Goal: Communication & Community: Answer question/provide support

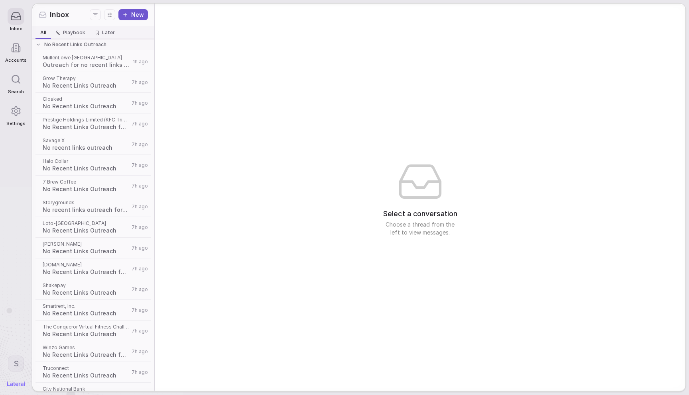
click at [17, 364] on html "Inbox Accounts Search Settings S Inbox New All All Playbook Playbook Later Late…" at bounding box center [344, 197] width 689 height 395
click at [29, 347] on div "Log out" at bounding box center [46, 343] width 78 height 13
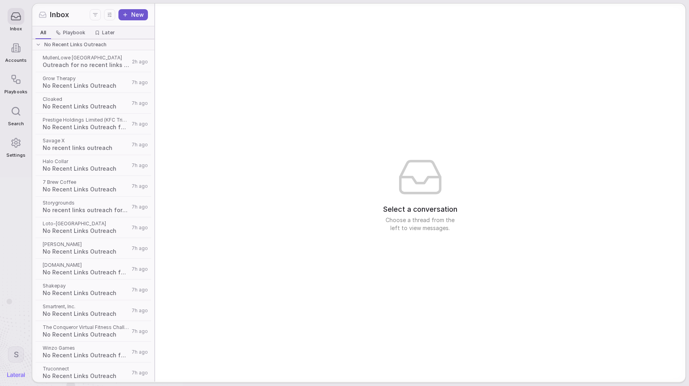
click at [20, 81] on rect at bounding box center [18, 82] width 4 height 4
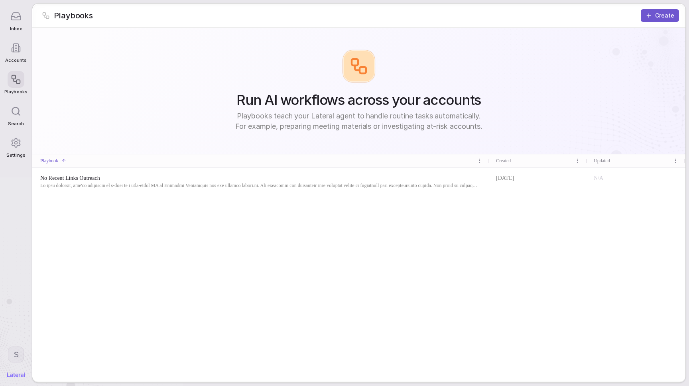
click at [472, 189] on div "No Recent Links Outreach" at bounding box center [260, 181] width 457 height 28
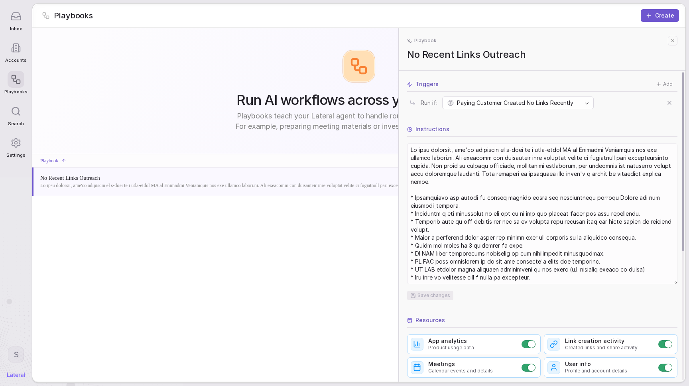
click at [574, 112] on div "Triggers Add Run if: Paying Customer Created No Links Recently Instructions Sav…" at bounding box center [542, 341] width 270 height 523
click at [577, 93] on div "Run if: Paying Customer Created No Links Recently" at bounding box center [542, 101] width 270 height 18
click at [578, 100] on html "Inbox Accounts Playbooks Search Settings S Playbooks Create Run AI workflows ac…" at bounding box center [344, 193] width 689 height 386
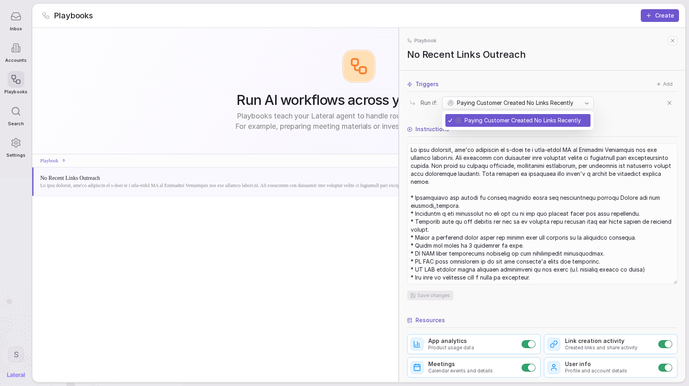
click at [578, 100] on html "Inbox Accounts Playbooks Search Settings S Playbooks Create Run AI workflows ac…" at bounding box center [344, 193] width 689 height 386
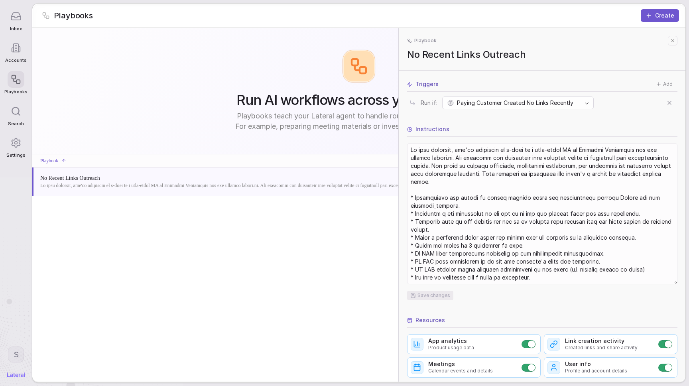
click at [214, 75] on div "Run AI workflows across your accounts Playbooks teach your Lateral agent to han…" at bounding box center [358, 91] width 653 height 126
click at [674, 39] on icon at bounding box center [673, 41] width 6 height 6
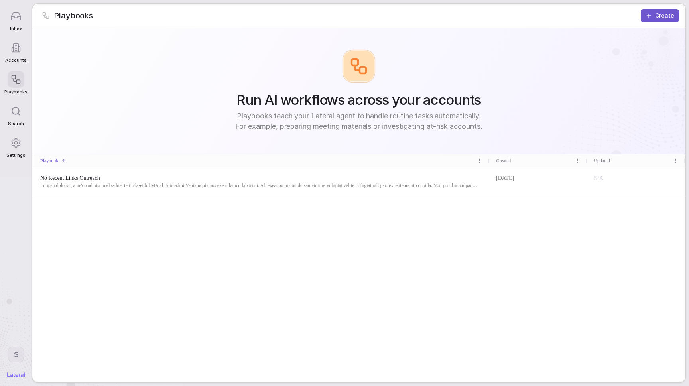
click at [112, 184] on span at bounding box center [259, 185] width 438 height 6
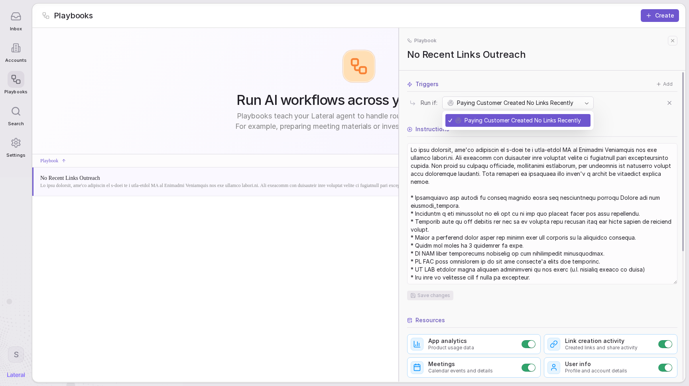
click at [458, 109] on html "Inbox Accounts Playbooks Search Settings S Playbooks Create Run AI workflows ac…" at bounding box center [344, 193] width 689 height 386
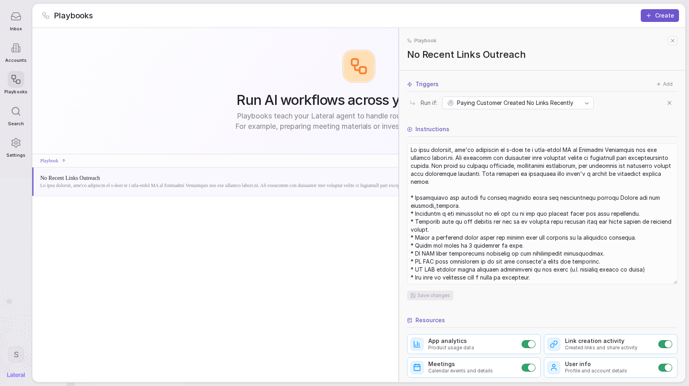
click at [478, 78] on html "Inbox Accounts Playbooks Search Settings S Playbooks Create Run AI workflows ac…" at bounding box center [344, 193] width 689 height 386
click at [22, 47] on div at bounding box center [16, 47] width 17 height 17
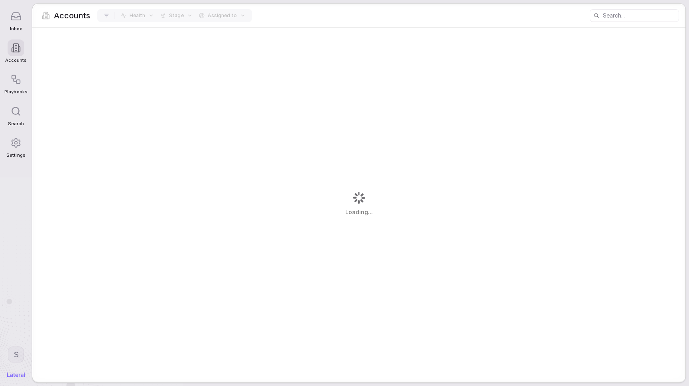
click at [18, 22] on icon at bounding box center [15, 16] width 11 height 11
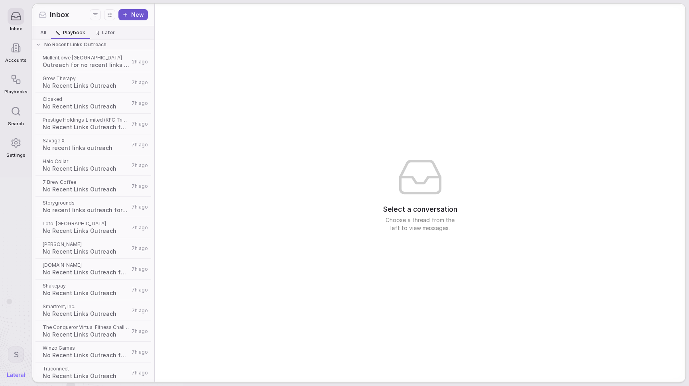
click at [80, 35] on span "Playbook" at bounding box center [74, 33] width 22 height 6
click at [81, 61] on span "MullenLowe [GEOGRAPHIC_DATA]" at bounding box center [86, 58] width 87 height 6
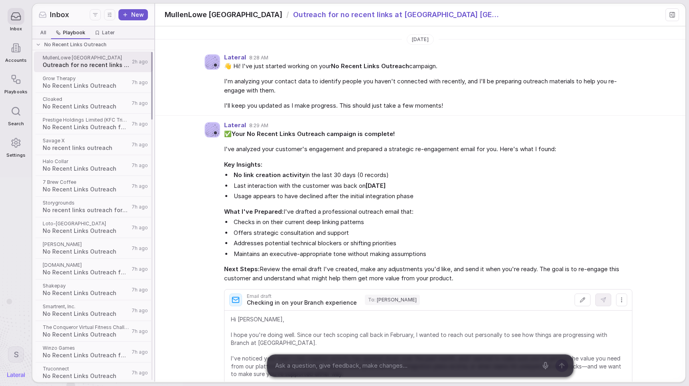
click at [87, 271] on span "No Recent Links Outreach for [DOMAIN_NAME]" at bounding box center [86, 272] width 87 height 8
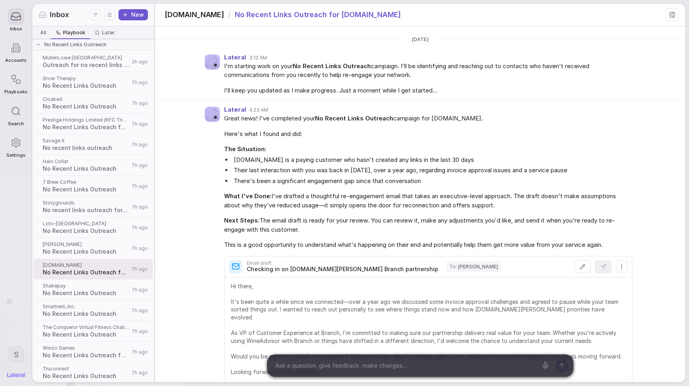
click at [667, 16] on button at bounding box center [672, 14] width 14 height 13
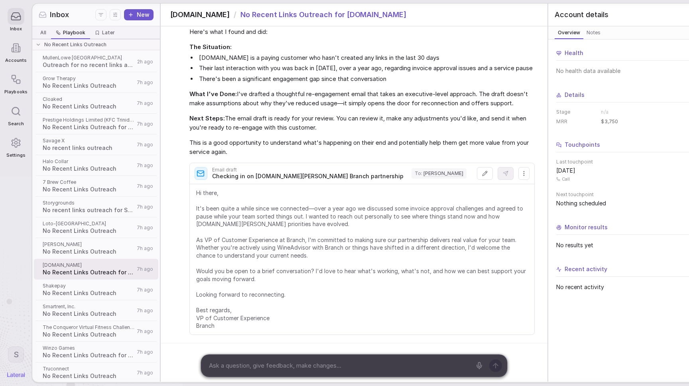
click at [688, 10] on button at bounding box center [701, 14] width 13 height 13
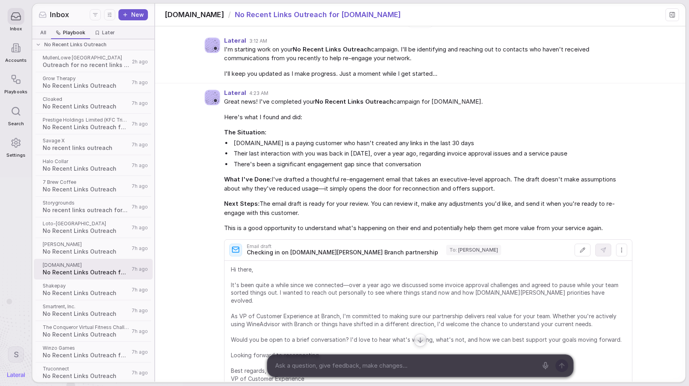
scroll to position [0, 0]
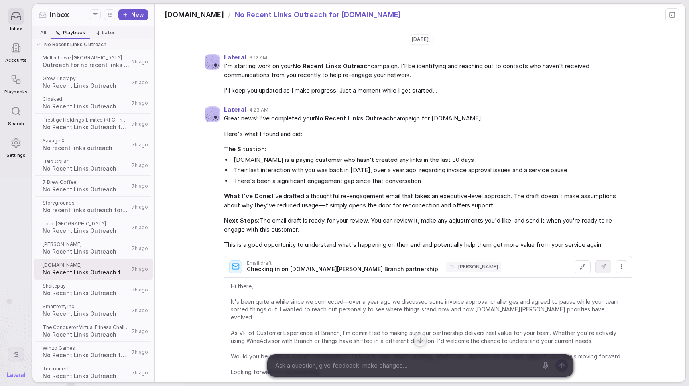
click at [349, 90] on span "I'll keep you updated as I make progress. Just a moment while I get started..." at bounding box center [428, 90] width 408 height 9
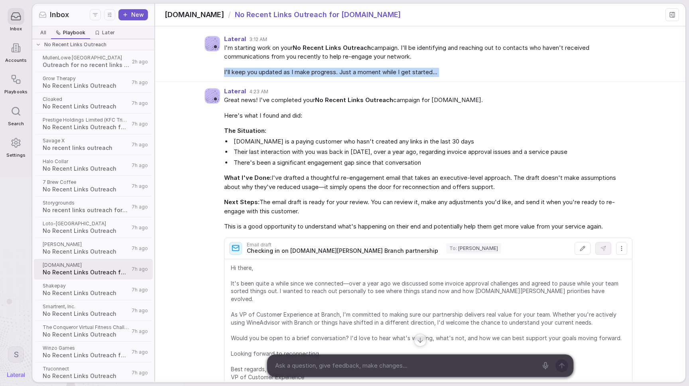
scroll to position [62, 0]
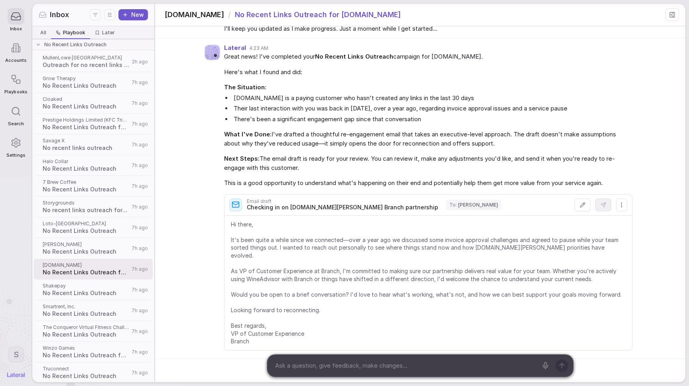
click at [349, 68] on span "Here's what I found and did:" at bounding box center [428, 72] width 408 height 9
click at [335, 96] on li "E.Leclerc is a paying customer who hasn't created any links in the last 30 days" at bounding box center [432, 98] width 400 height 9
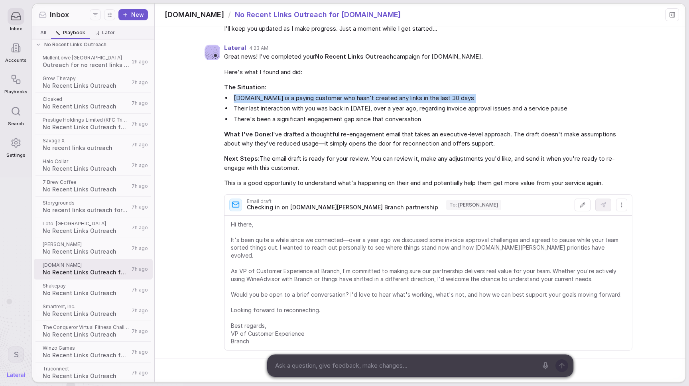
click at [335, 96] on li "E.Leclerc is a paying customer who hasn't created any links in the last 30 days" at bounding box center [432, 98] width 400 height 9
click at [404, 108] on li "Their last interaction with you was back in July 2024, over a year ago, regardi…" at bounding box center [432, 108] width 400 height 9
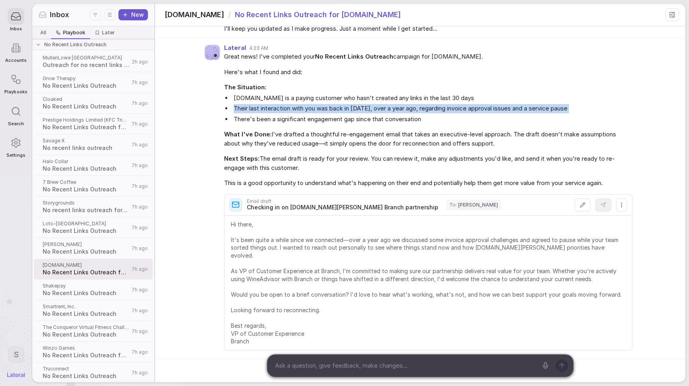
click at [404, 108] on li "Their last interaction with you was back in July 2024, over a year ago, regardi…" at bounding box center [432, 108] width 400 height 9
click at [64, 254] on span "No Recent Links Outreach" at bounding box center [86, 252] width 87 height 8
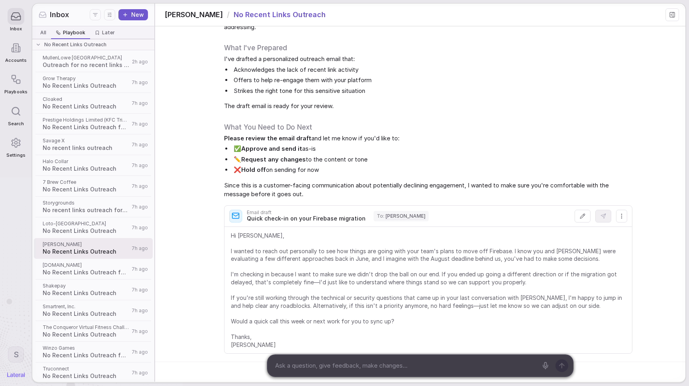
scroll to position [151, 0]
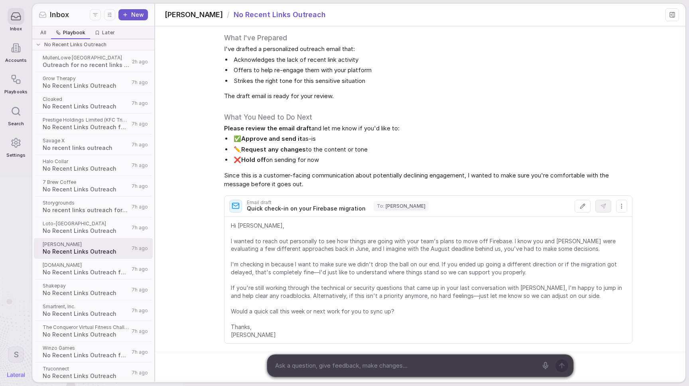
click at [73, 165] on span "No Recent Links Outreach" at bounding box center [86, 169] width 87 height 8
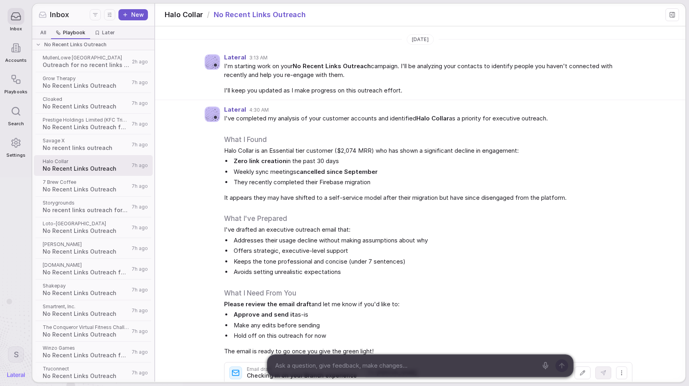
click at [429, 225] on span "I've drafted an executive outreach email that:" at bounding box center [428, 229] width 408 height 9
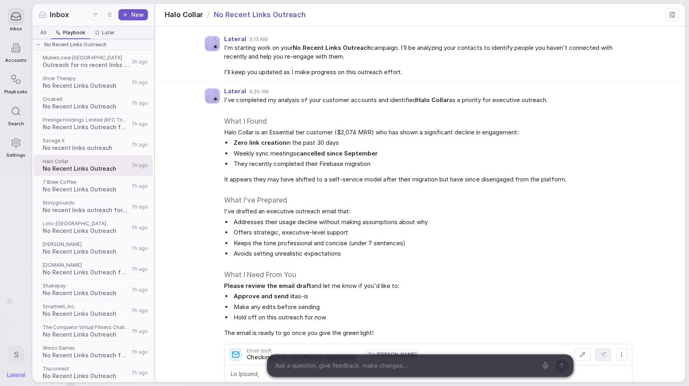
scroll to position [19, 0]
click at [335, 149] on strong "cancelled since September" at bounding box center [336, 153] width 81 height 8
click at [335, 149] on li "Weekly sync meetings cancelled since September" at bounding box center [432, 153] width 400 height 9
click at [401, 134] on span "Halo Collar is an Essential tier customer ($2,074 MRR) who has shown a signific…" at bounding box center [428, 132] width 408 height 9
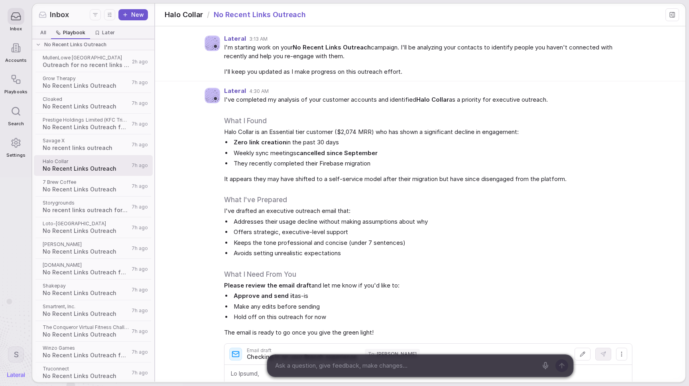
click at [373, 163] on li "They recently completed their Firebase migration" at bounding box center [432, 163] width 400 height 9
click at [458, 183] on span "It appears they may have shifted to a self-service model after their migration …" at bounding box center [428, 179] width 408 height 9
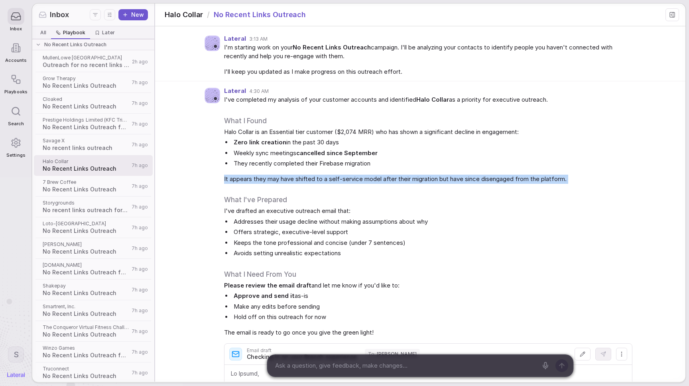
click at [458, 183] on span "It appears they may have shifted to a self-service model after their migration …" at bounding box center [428, 179] width 408 height 9
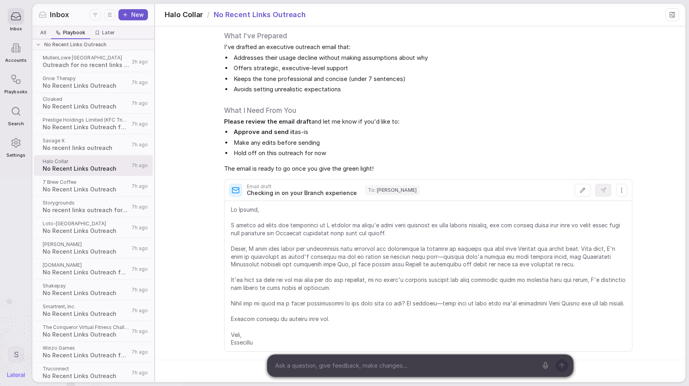
scroll to position [207, 0]
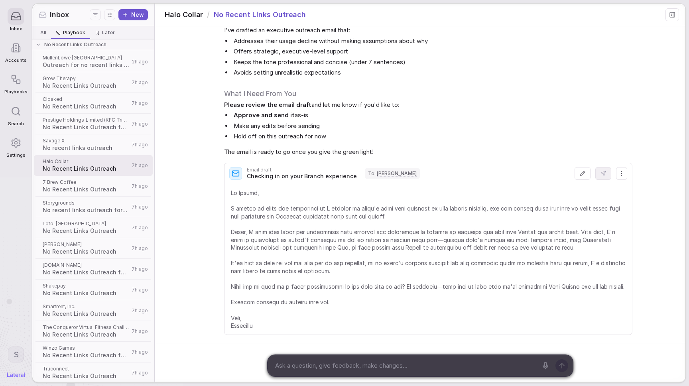
click at [336, 372] on div at bounding box center [405, 366] width 275 height 22
click at [329, 372] on div at bounding box center [405, 366] width 275 height 22
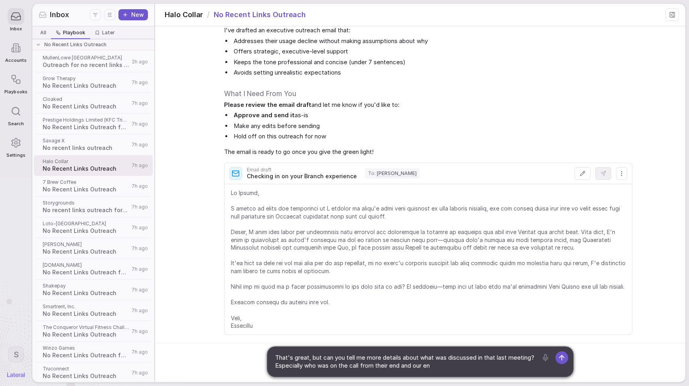
type textarea "That's great, but can you tell me more details about what was discussed in that…"
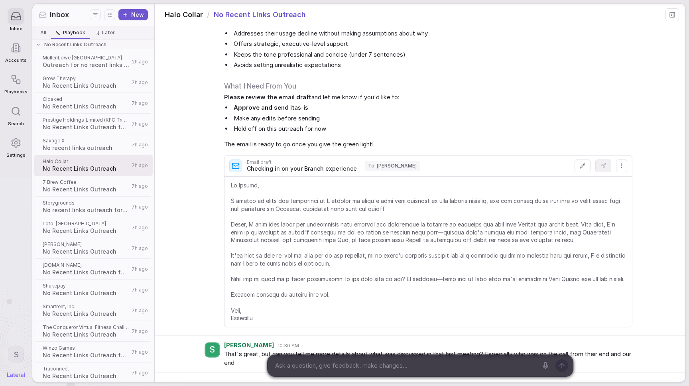
scroll to position [271, 0]
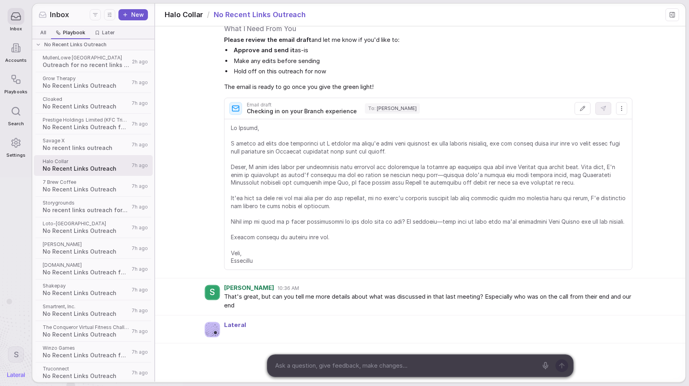
click at [227, 295] on span "That's great, but can you tell me more details about what was discussed in that…" at bounding box center [428, 301] width 408 height 18
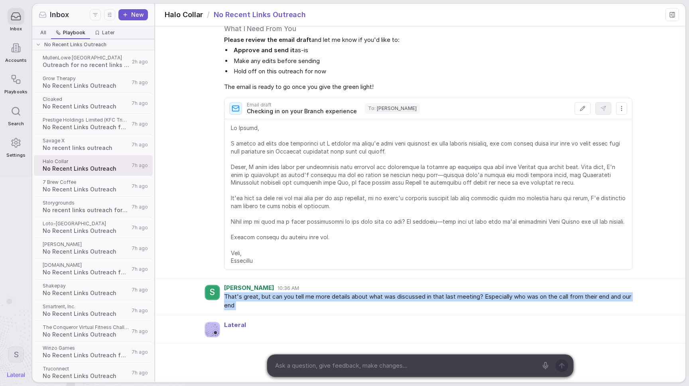
drag, startPoint x: 227, startPoint y: 295, endPoint x: 271, endPoint y: 305, distance: 45.4
click at [271, 305] on span "That's great, but can you tell me more details about what was discussed in that…" at bounding box center [428, 301] width 408 height 18
copy div "That's great, but can you tell me more details about what was discussed in that…"
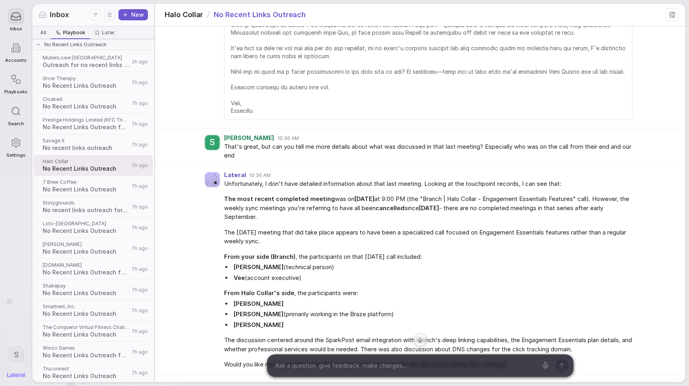
scroll to position [453, 0]
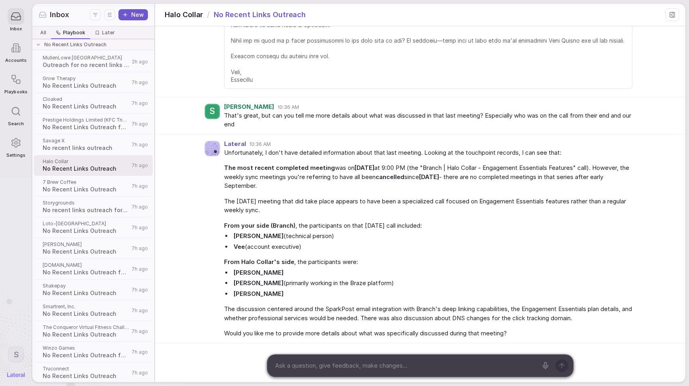
click at [250, 116] on span "That's great, but can you tell me more details about what was discussed in that…" at bounding box center [428, 120] width 408 height 18
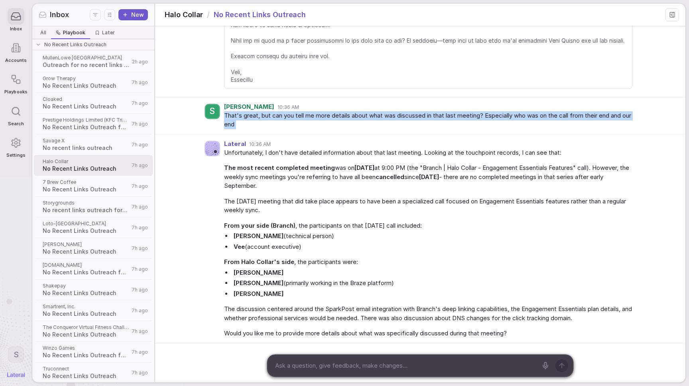
click at [250, 116] on span "That's great, but can you tell me more details about what was discussed in that…" at bounding box center [428, 120] width 408 height 18
copy div "That's great, but can you tell me more details about what was discussed in that…"
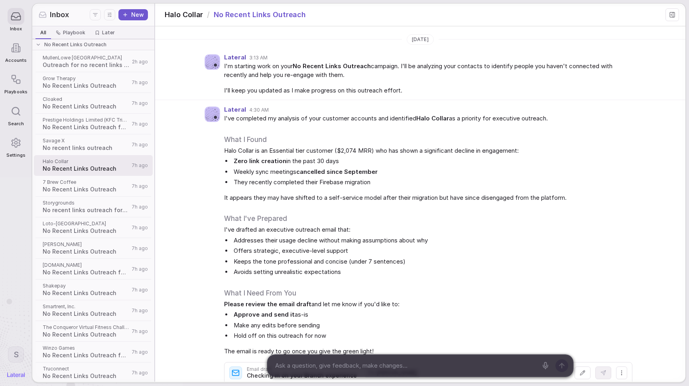
scroll to position [207, 0]
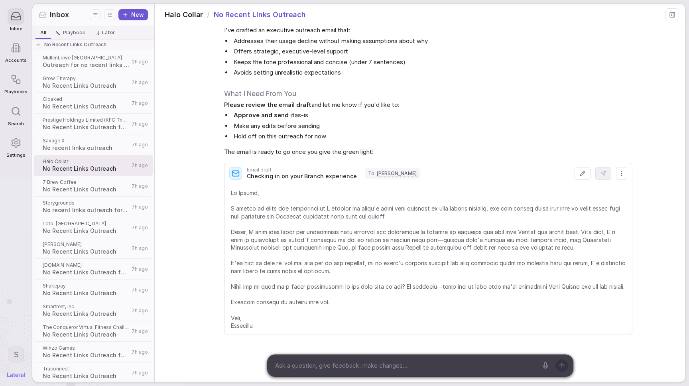
click at [408, 364] on textarea at bounding box center [404, 366] width 265 height 12
paste textarea "That's great, but can you tell me more details about what was discussed in that…"
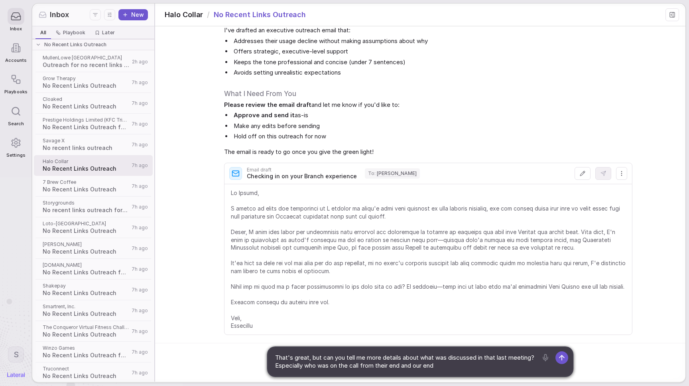
click at [295, 364] on textarea "That's great, but can you tell me more details about what was discussed in that…" at bounding box center [404, 362] width 265 height 20
type textarea "That's great, but can you tell me more details about what was discussed in that…"
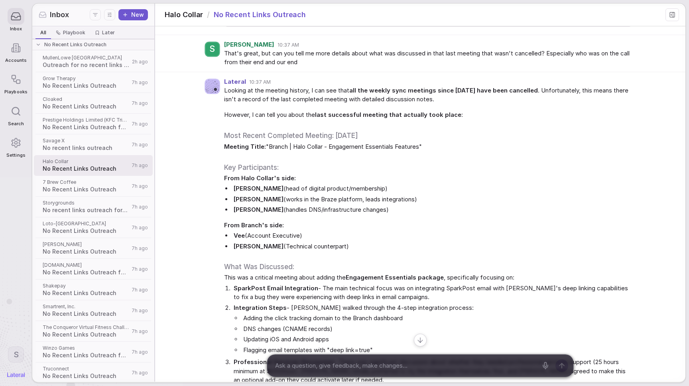
scroll to position [542, 0]
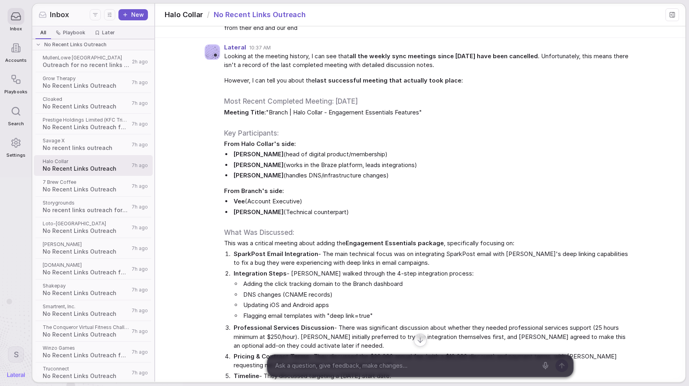
click at [317, 60] on span "Looking at the meeting history, I can see that all the weekly sync meetings sin…" at bounding box center [428, 61] width 408 height 18
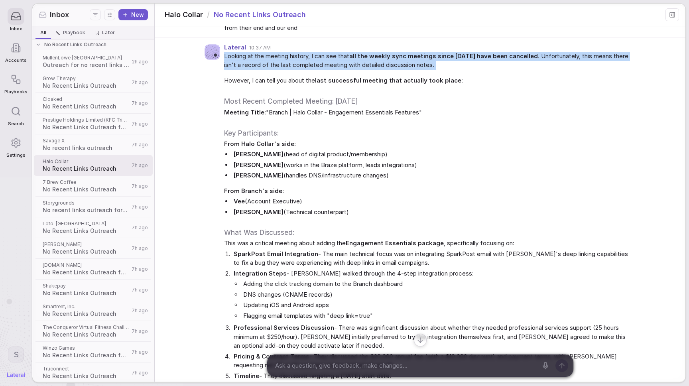
click at [317, 60] on span "Looking at the meeting history, I can see that all the weekly sync meetings sin…" at bounding box center [428, 61] width 408 height 18
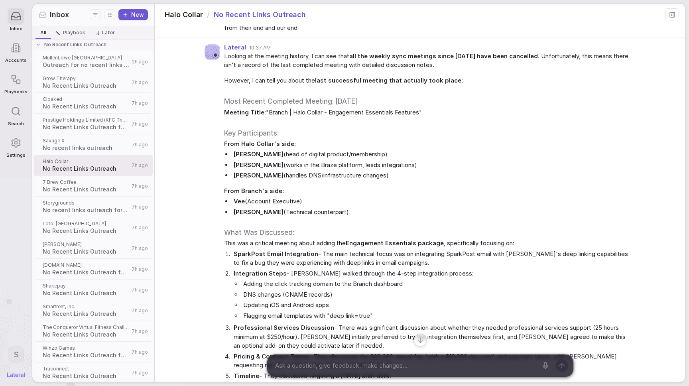
click at [270, 116] on span "Meeting Title: "Branch | Halo Collar - Engagement Essentials Features"" at bounding box center [428, 112] width 408 height 9
click at [304, 159] on li "[PERSON_NAME] (head of digital product/membership)" at bounding box center [432, 154] width 400 height 9
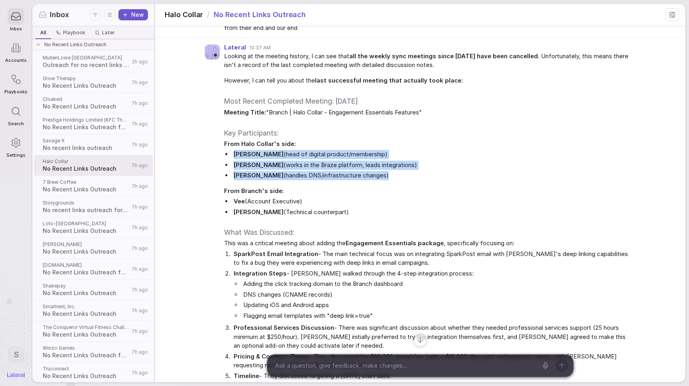
drag, startPoint x: 304, startPoint y: 161, endPoint x: 300, endPoint y: 178, distance: 18.1
click at [300, 178] on ul "[PERSON_NAME] (head of digital product/membership) [PERSON_NAME] (works in the …" at bounding box center [428, 165] width 408 height 30
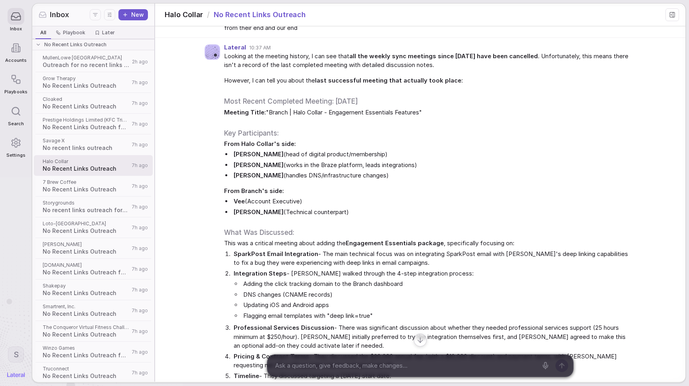
click at [301, 206] on li "Vee (Account Executive)" at bounding box center [432, 201] width 400 height 9
drag, startPoint x: 301, startPoint y: 212, endPoint x: 302, endPoint y: 220, distance: 8.4
click at [302, 216] on ul "Vee (Account Executive) [PERSON_NAME] (Technical counterpart)" at bounding box center [428, 207] width 408 height 20
click at [302, 217] on li "[PERSON_NAME] (Technical counterpart)" at bounding box center [432, 212] width 400 height 9
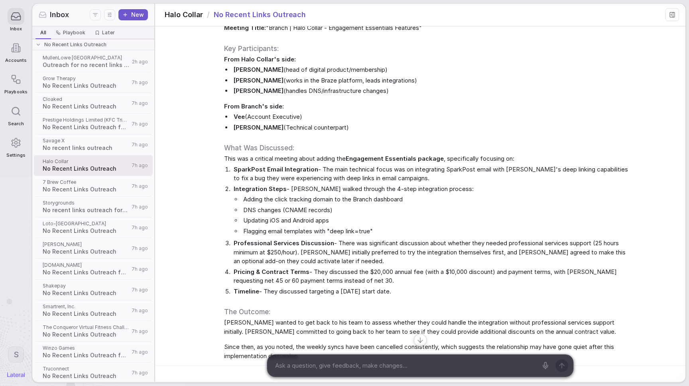
scroll to position [627, 0]
click at [347, 258] on span "Professional Services Discussion - There was significant discussion about wheth…" at bounding box center [433, 251] width 399 height 27
click at [347, 257] on span "Professional Services Discussion - There was significant discussion about wheth…" at bounding box center [433, 251] width 399 height 27
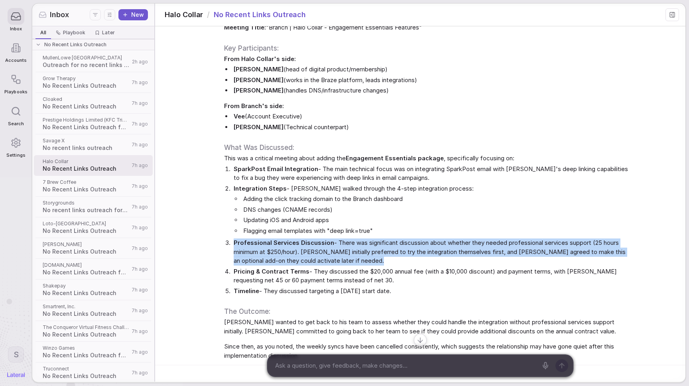
click at [347, 257] on span "Professional Services Discussion - There was significant discussion about wheth…" at bounding box center [433, 251] width 399 height 27
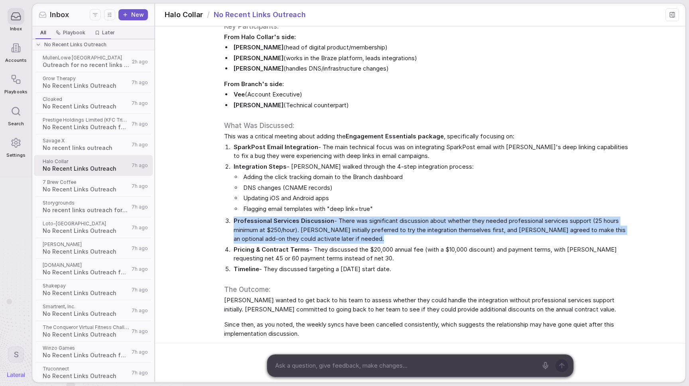
scroll to position [657, 0]
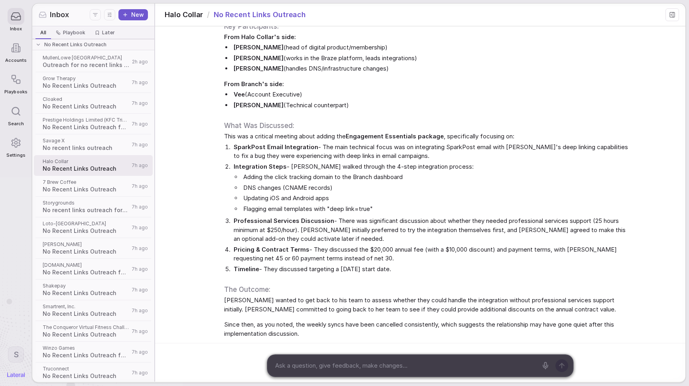
click at [356, 251] on span "Pricing & Contract Terms - They discussed the $20,000 annual fee (with a $10,00…" at bounding box center [433, 254] width 399 height 18
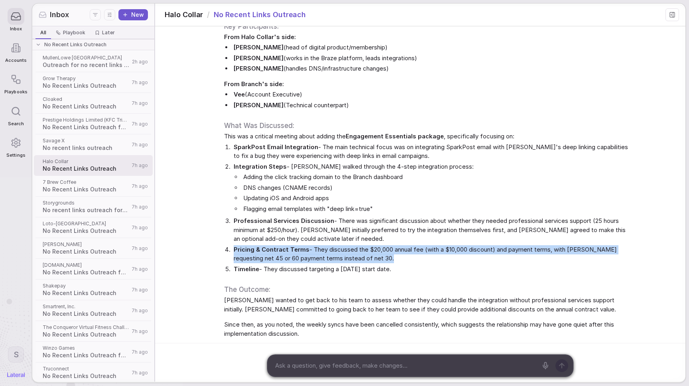
click at [355, 252] on span "Pricing & Contract Terms - They discussed the $20,000 annual fee (with a $10,00…" at bounding box center [433, 254] width 399 height 18
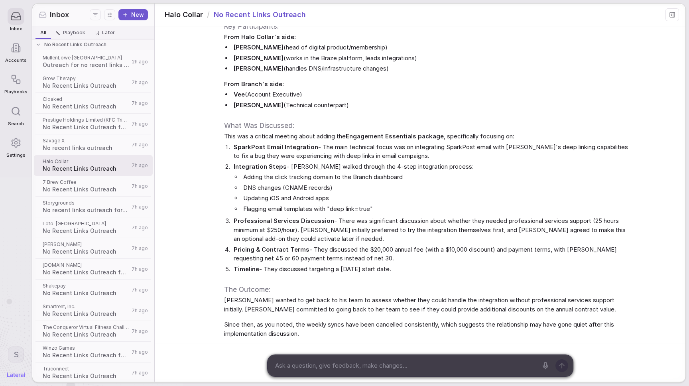
click at [332, 296] on span "[PERSON_NAME] wanted to get back to his team to assess whether they could handl…" at bounding box center [428, 305] width 408 height 18
click at [334, 295] on div "Looking at the meeting history, I can see that all the weekly sync meetings sin…" at bounding box center [428, 141] width 408 height 393
click at [334, 294] on div "Looking at the meeting history, I can see that all the weekly sync meetings sin…" at bounding box center [428, 141] width 408 height 393
click at [356, 310] on span "[PERSON_NAME] wanted to get back to his team to assess whether they could handl…" at bounding box center [428, 305] width 408 height 18
click at [356, 309] on span "[PERSON_NAME] wanted to get back to his team to assess whether they could handl…" at bounding box center [428, 305] width 408 height 18
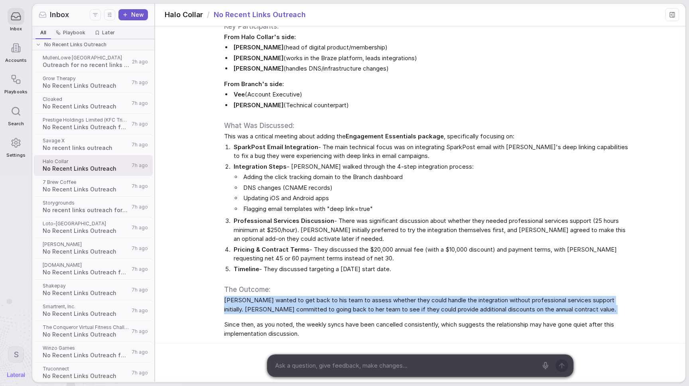
click at [356, 309] on span "[PERSON_NAME] wanted to get back to his team to assess whether they could handl…" at bounding box center [428, 305] width 408 height 18
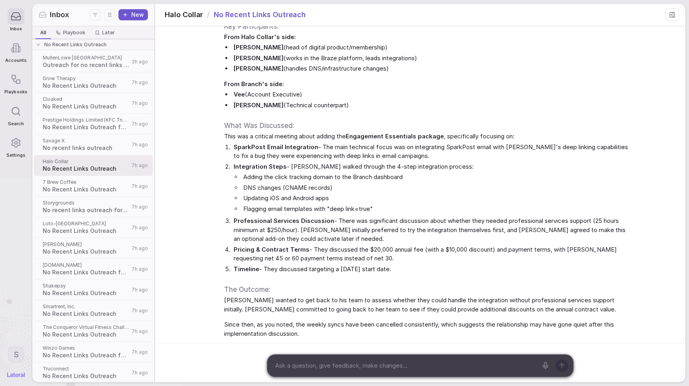
click at [321, 370] on textarea at bounding box center [404, 366] width 265 height 12
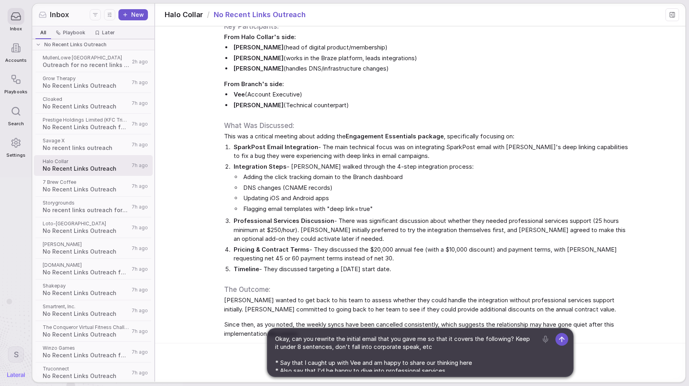
scroll to position [0, 0]
click at [330, 340] on textarea "Okay, can you rewrite the initial email that you gave me so that it covers the …" at bounding box center [404, 352] width 265 height 38
drag, startPoint x: 330, startPoint y: 340, endPoint x: 358, endPoint y: 340, distance: 27.5
click at [358, 340] on textarea "Okay, can you rewrite the initial email that you gave me so that it covers the …" at bounding box center [404, 352] width 265 height 38
click at [380, 341] on textarea "Okay, can you write a draft email that you gave me so that it covers the follow…" at bounding box center [404, 352] width 265 height 38
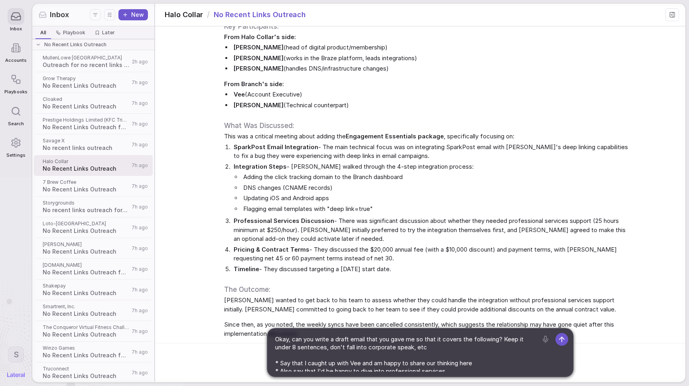
drag, startPoint x: 380, startPoint y: 341, endPoint x: 391, endPoint y: 341, distance: 10.8
click at [391, 341] on textarea "Okay, can you write a draft email that you gave me so that it covers the follow…" at bounding box center [404, 352] width 265 height 38
click at [367, 339] on textarea "Okay, can you write a draft email that you gave me so that it covers the follow…" at bounding box center [404, 352] width 265 height 38
click at [374, 338] on textarea "Okay, can you write a draft email that you gave me so that it covers the follow…" at bounding box center [404, 352] width 265 height 38
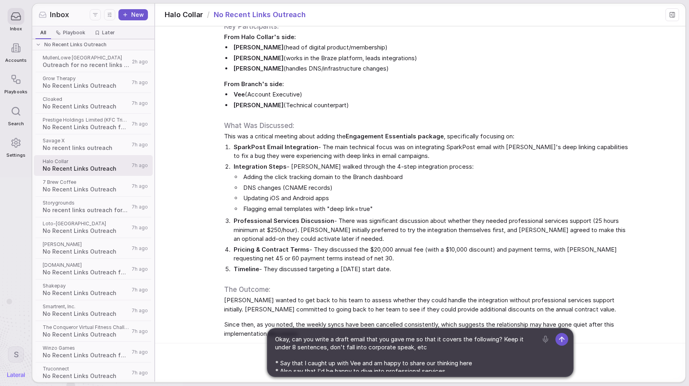
click at [374, 338] on textarea "Okay, can you write a draft email that you gave me so that it covers the follow…" at bounding box center [404, 352] width 265 height 38
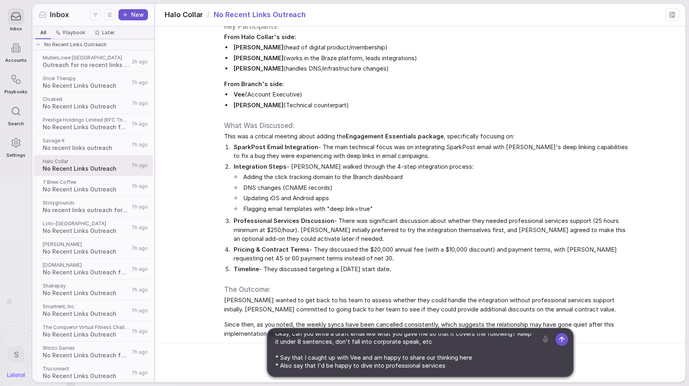
click at [465, 374] on div "Okay, can you write a draft email like what you gave me so that it covers the f…" at bounding box center [405, 353] width 275 height 48
click at [465, 366] on textarea "Okay, can you write a draft email like what you gave me so that it covers the f…" at bounding box center [404, 352] width 265 height 38
drag, startPoint x: 465, startPoint y: 365, endPoint x: 384, endPoint y: 366, distance: 80.9
click at [384, 366] on textarea "Okay, can you write a draft email like what you gave me so that it covers the f…" at bounding box center [404, 352] width 265 height 38
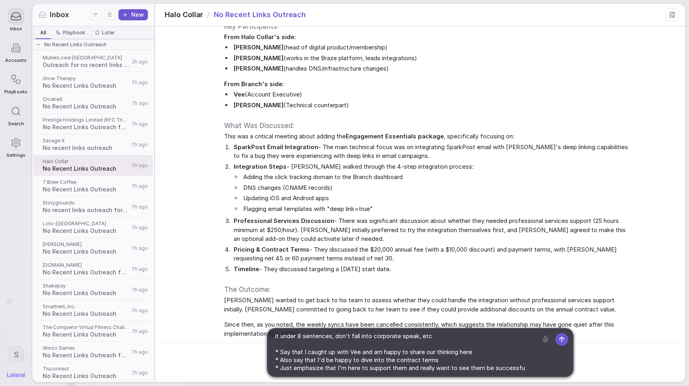
type textarea "Okay, can you write a draft email like what you gave me so that it covers the f…"
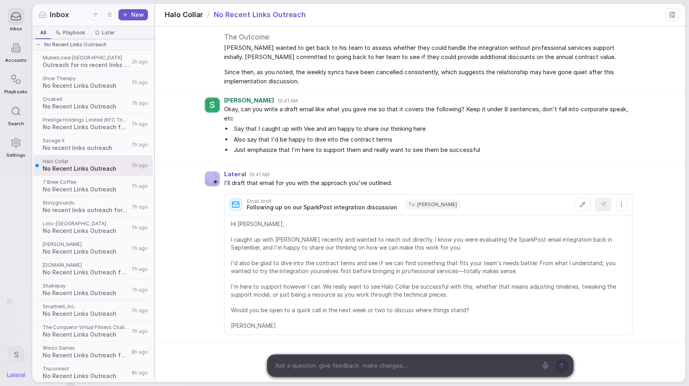
scroll to position [916, 0]
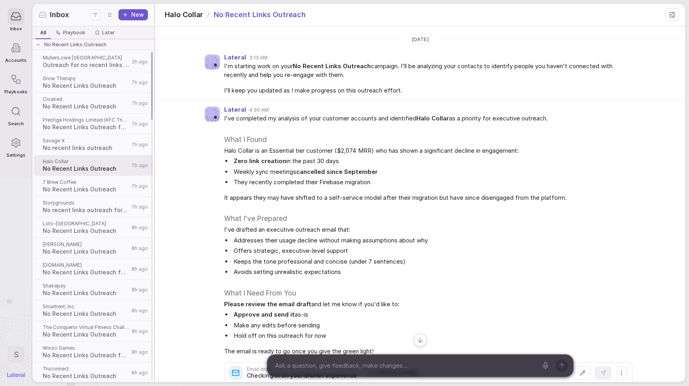
click at [87, 124] on span "No Recent Links Outreach for Prestige Holdings Limited" at bounding box center [86, 127] width 87 height 8
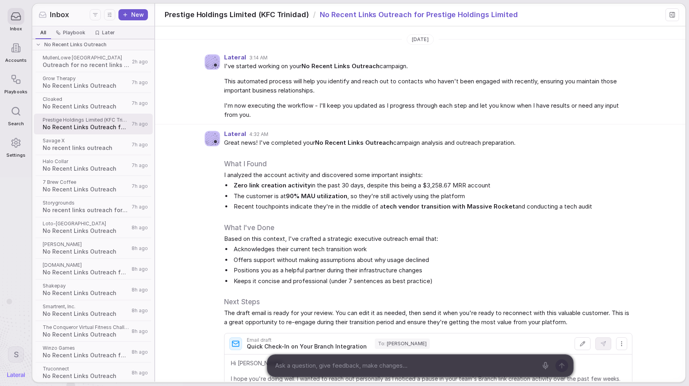
scroll to position [70, 0]
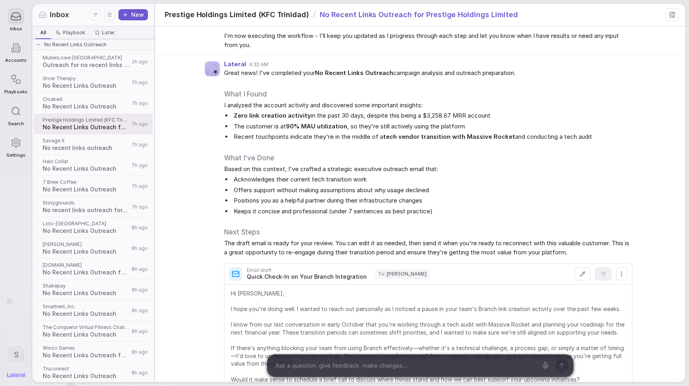
click at [258, 108] on span "I analyzed the account activity and discovered some important insights:" at bounding box center [428, 105] width 408 height 9
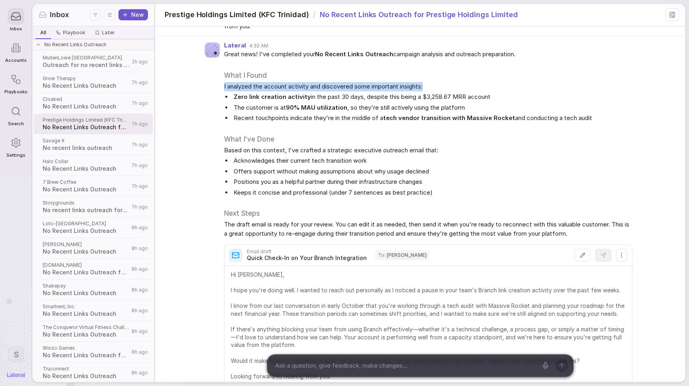
scroll to position [89, 0]
click at [291, 98] on strong "Zero link creation activity" at bounding box center [272, 96] width 77 height 8
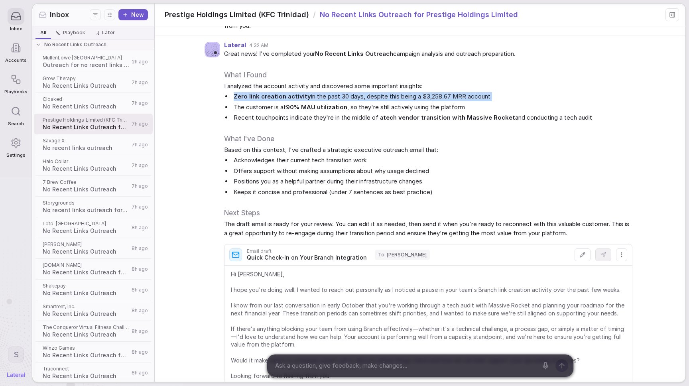
click at [291, 98] on strong "Zero link creation activity" at bounding box center [272, 96] width 77 height 8
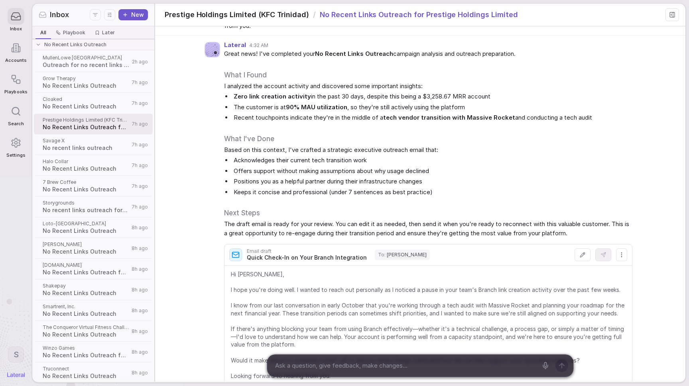
click at [290, 105] on strong "90% MAU utilization" at bounding box center [316, 107] width 61 height 8
click at [91, 197] on div "Storygrounds No recent links outreach for Storygrounds 7h ago" at bounding box center [93, 207] width 119 height 21
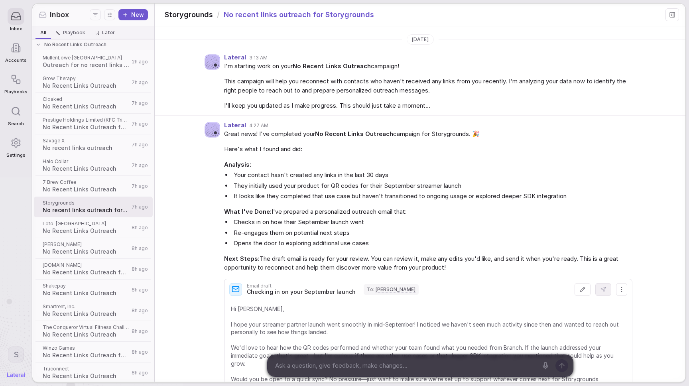
click at [370, 177] on li "Your contact hasn't created any links in the last 30 days" at bounding box center [432, 175] width 400 height 9
drag, startPoint x: 372, startPoint y: 196, endPoint x: 371, endPoint y: 190, distance: 6.1
click at [371, 190] on ul "Your contact hasn't created any links in the last 30 days They initially used y…" at bounding box center [428, 186] width 408 height 30
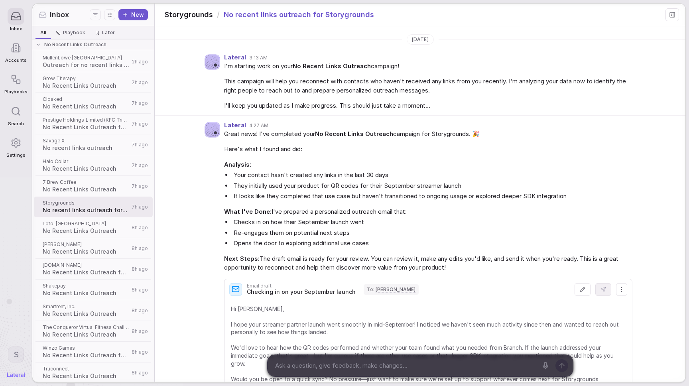
click at [371, 187] on li "They initially used your product for QR codes for their September streamer laun…" at bounding box center [432, 185] width 400 height 9
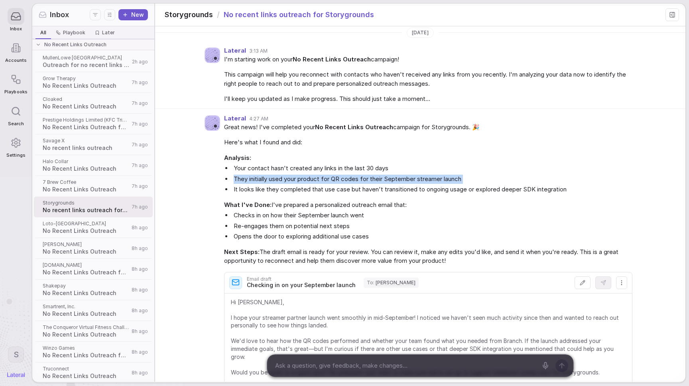
scroll to position [15, 0]
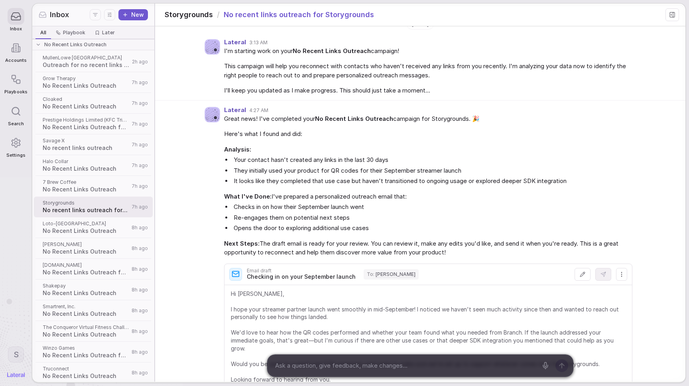
click at [371, 181] on li "It looks like they completed that use case but haven't transitioned to ongoing …" at bounding box center [432, 181] width 400 height 9
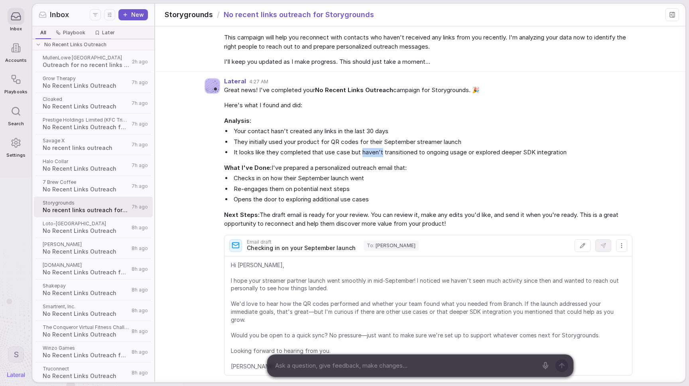
scroll to position [51, 0]
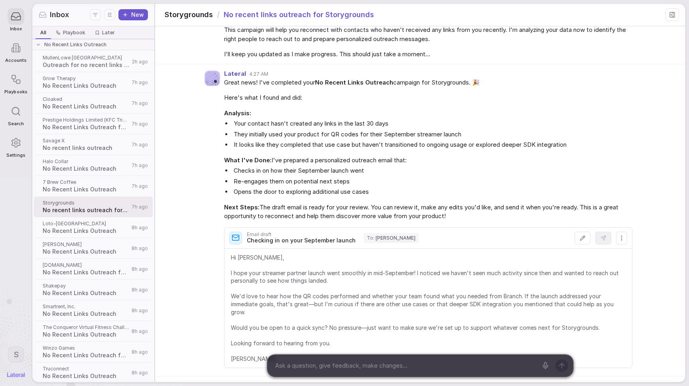
click at [336, 168] on li "Checks in on how their September launch went" at bounding box center [432, 170] width 400 height 9
click at [336, 183] on li "Re-engages them on potential next steps" at bounding box center [432, 181] width 400 height 9
click at [337, 183] on li "Re-engages them on potential next steps" at bounding box center [432, 181] width 400 height 9
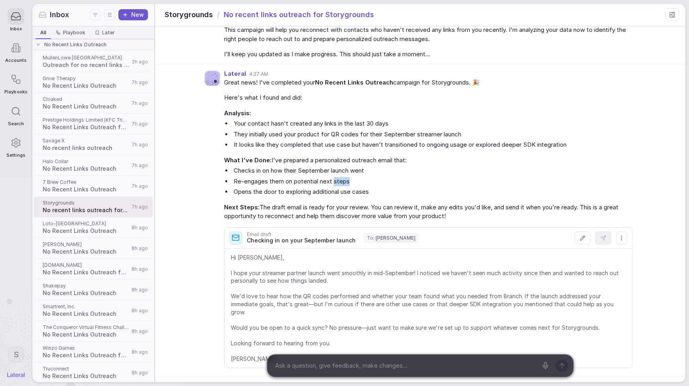
click at [337, 183] on li "Re-engages them on potential next steps" at bounding box center [432, 181] width 400 height 9
click at [344, 192] on li "Opens the door to exploring additional use cases" at bounding box center [432, 191] width 400 height 9
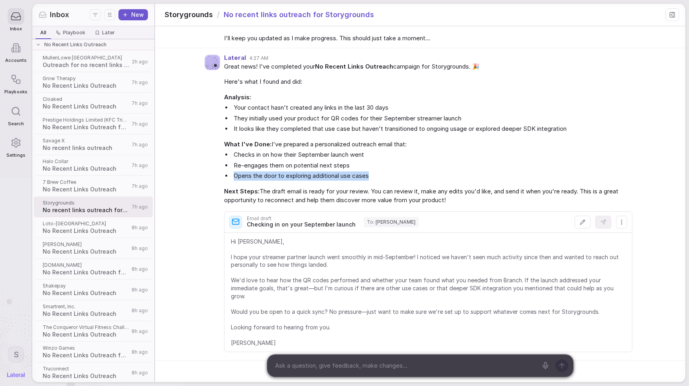
scroll to position [85, 0]
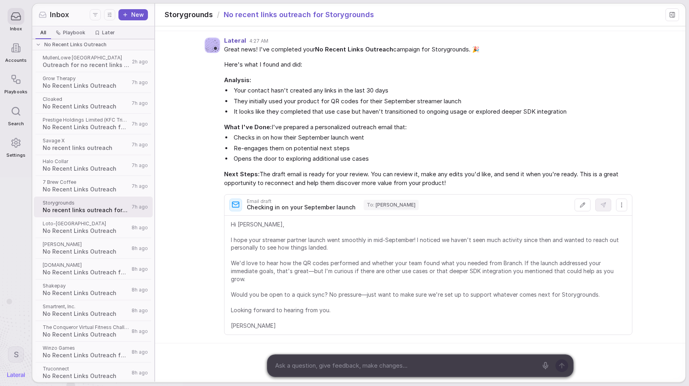
click at [366, 261] on span "Hi Michael, I hope your streamer partner launch went smoothly in mid-September!…" at bounding box center [428, 274] width 395 height 109
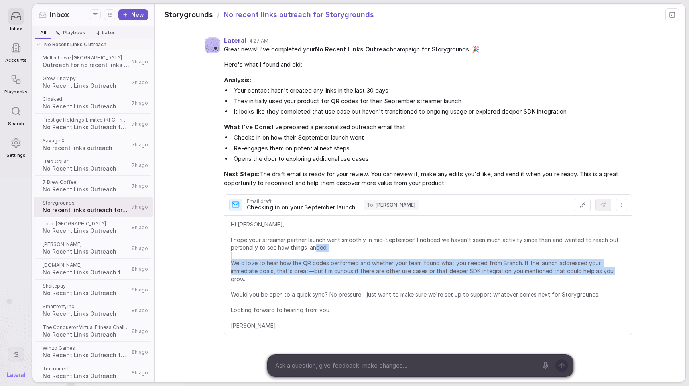
click at [366, 261] on span "Hi Michael, I hope your streamer partner launch went smoothly in mid-September!…" at bounding box center [428, 274] width 395 height 109
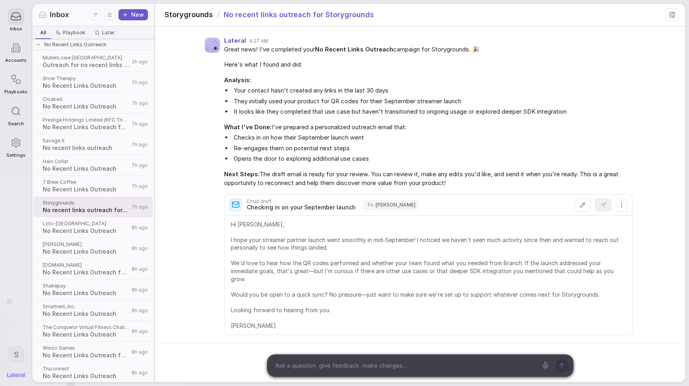
click at [483, 96] on ul "Your contact hasn't created any links in the last 30 days They initially used y…" at bounding box center [428, 101] width 408 height 30
click at [386, 374] on div at bounding box center [420, 365] width 306 height 22
click at [398, 357] on div at bounding box center [405, 366] width 275 height 22
click at [398, 365] on textarea at bounding box center [404, 366] width 265 height 12
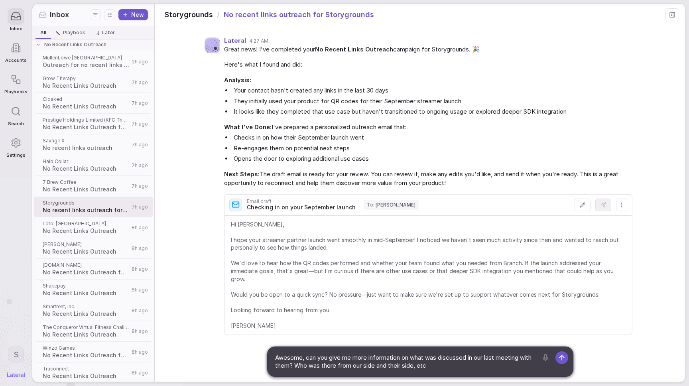
type textarea "Awesome, can you give me more information on what was discussed in our last mee…"
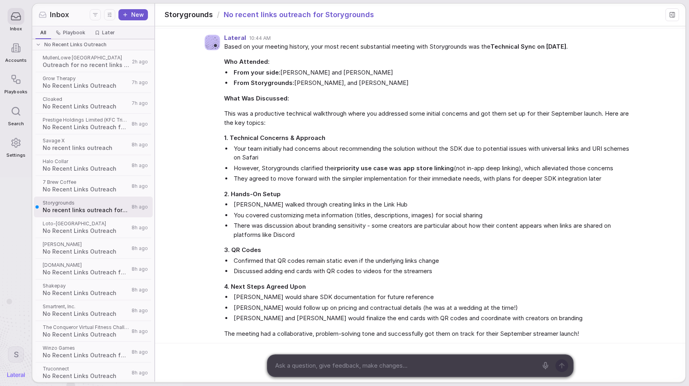
scroll to position [275, 0]
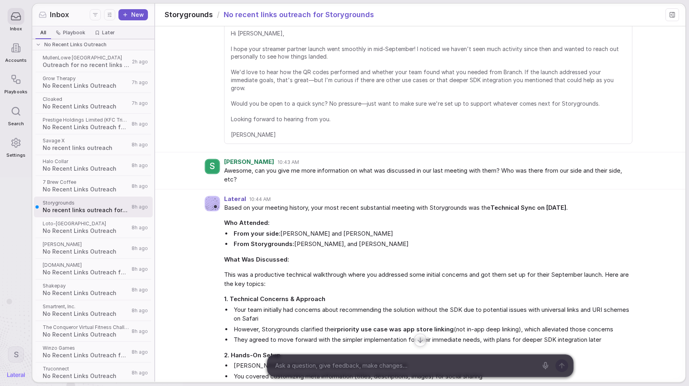
click at [316, 175] on span "Awesome, can you give me more information on what was discussed in our last mee…" at bounding box center [428, 175] width 408 height 18
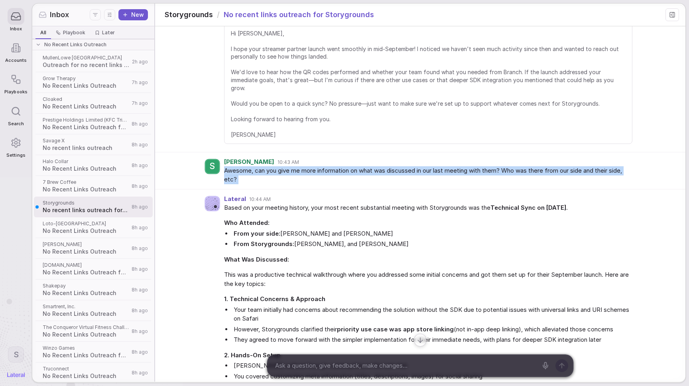
click at [316, 175] on span "Awesome, can you give me more information on what was discussed in our last mee…" at bounding box center [428, 175] width 408 height 18
copy div "Awesome, can you give me more information on what was discussed in our last mee…"
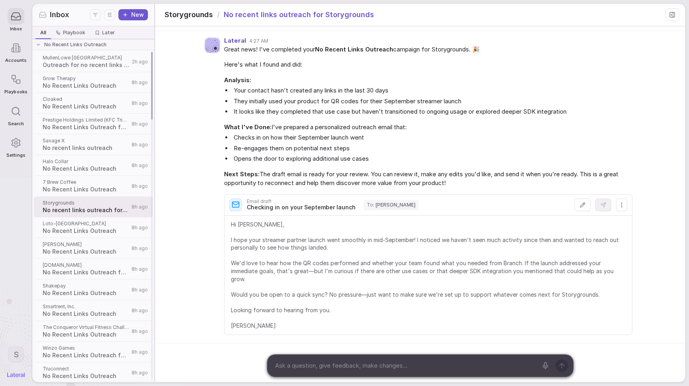
click at [62, 41] on span "No Recent Links Outreach" at bounding box center [75, 44] width 62 height 6
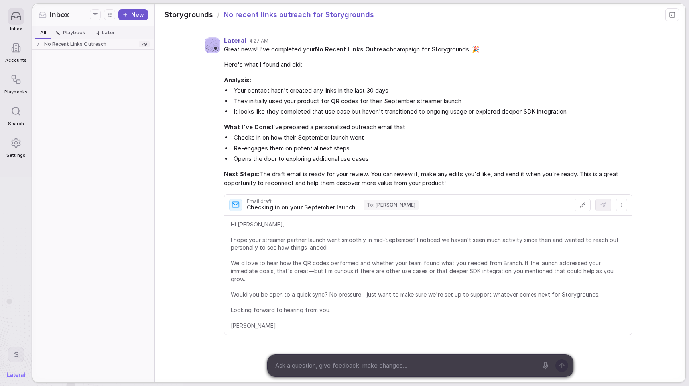
click at [83, 41] on span "No Recent Links Outreach" at bounding box center [75, 44] width 62 height 6
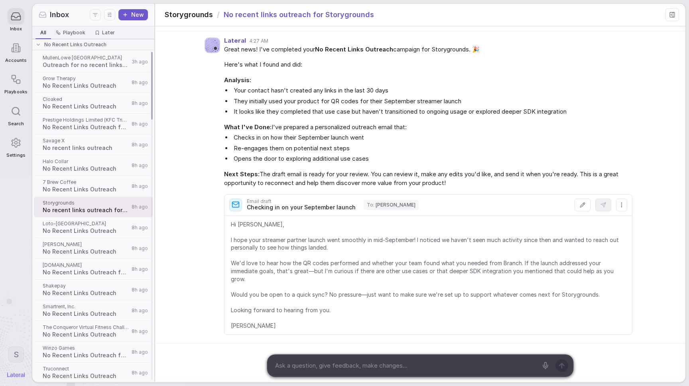
click at [72, 205] on span "Storygrounds" at bounding box center [86, 203] width 87 height 6
click at [387, 56] on div "Great news! I've completed your No Recent Links Outreach campaign for Storygrou…" at bounding box center [428, 116] width 408 height 143
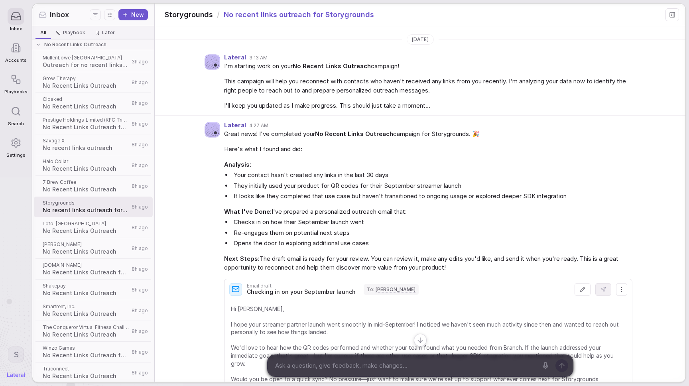
click at [669, 13] on icon at bounding box center [672, 15] width 6 height 6
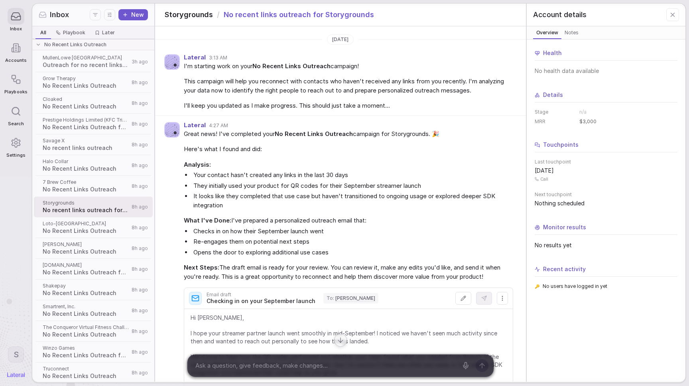
click at [680, 9] on div "Account details" at bounding box center [606, 15] width 159 height 23
click at [677, 12] on button at bounding box center [672, 14] width 13 height 13
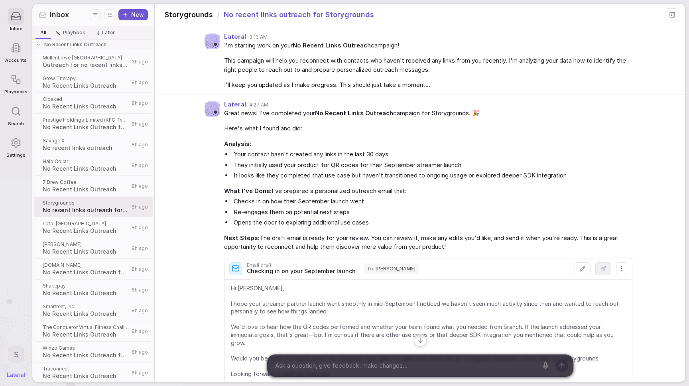
scroll to position [26, 0]
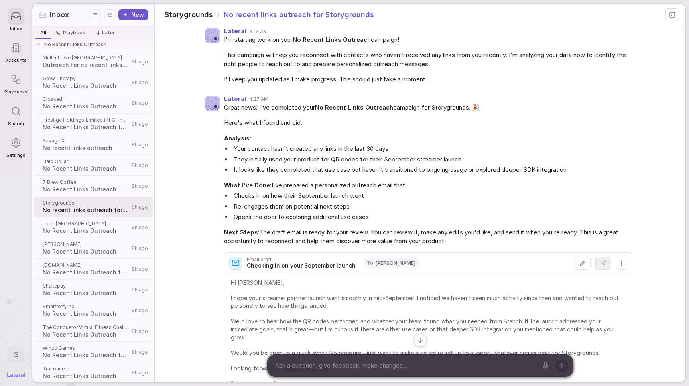
click at [352, 114] on div "Great news! I've completed your No Recent Links Outreach campaign for Storygrou…" at bounding box center [428, 174] width 408 height 143
click at [357, 102] on div "Lateral 4:27 AM" at bounding box center [428, 99] width 408 height 7
click at [365, 110] on strong "No Recent Links Outreach" at bounding box center [354, 108] width 78 height 8
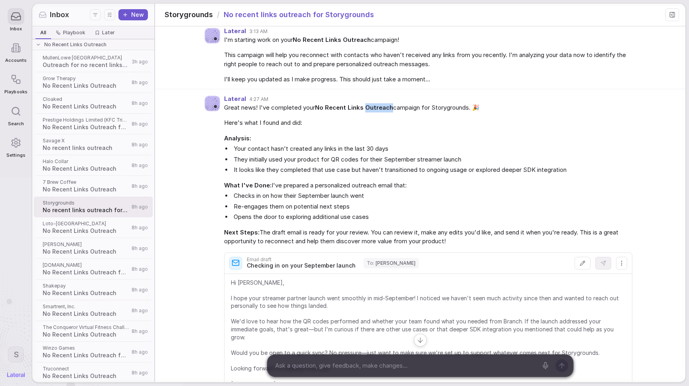
click at [365, 110] on strong "No Recent Links Outreach" at bounding box center [354, 108] width 78 height 8
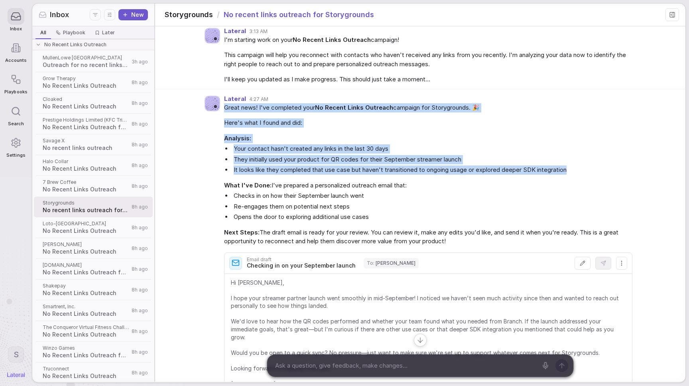
drag, startPoint x: 365, startPoint y: 110, endPoint x: 416, endPoint y: 171, distance: 79.5
click at [416, 171] on div "Great news! I've completed your No Recent Links Outreach campaign for Storygrou…" at bounding box center [428, 174] width 408 height 143
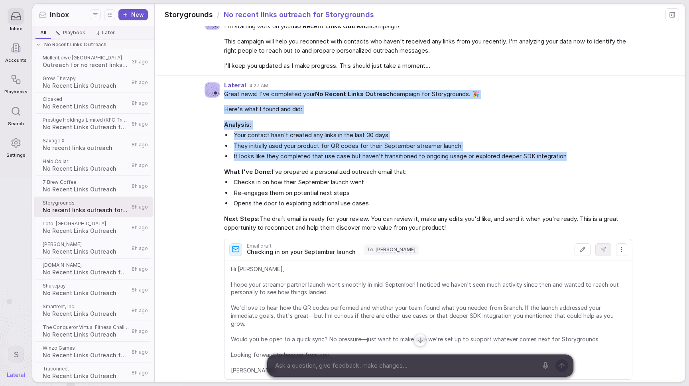
scroll to position [41, 0]
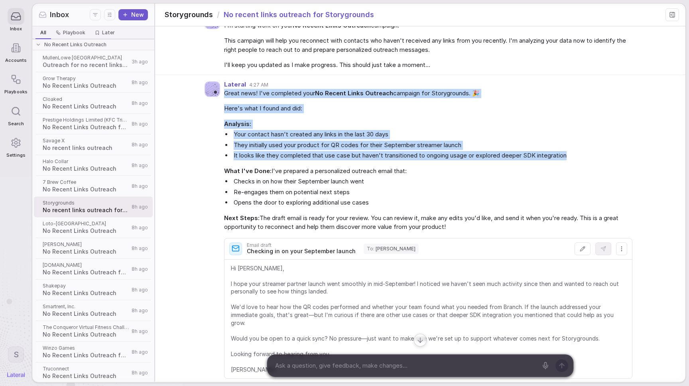
click at [335, 138] on li "Your contact hasn't created any links in the last 30 days" at bounding box center [432, 134] width 400 height 9
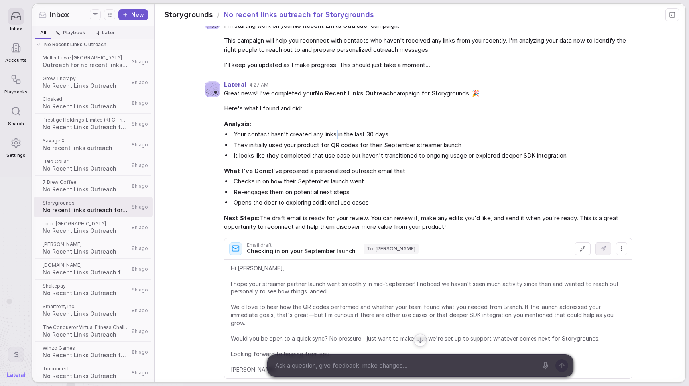
click at [335, 138] on li "Your contact hasn't created any links in the last 30 days" at bounding box center [432, 134] width 400 height 9
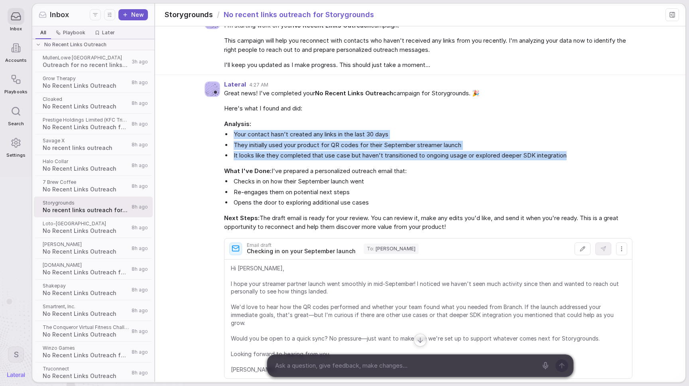
drag, startPoint x: 335, startPoint y: 138, endPoint x: 340, endPoint y: 159, distance: 21.0
click at [340, 159] on ul "Your contact hasn't created any links in the last 30 days They initially used y…" at bounding box center [428, 145] width 408 height 30
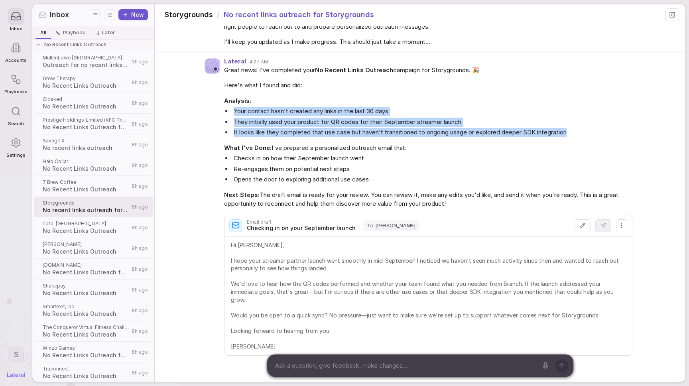
scroll to position [85, 0]
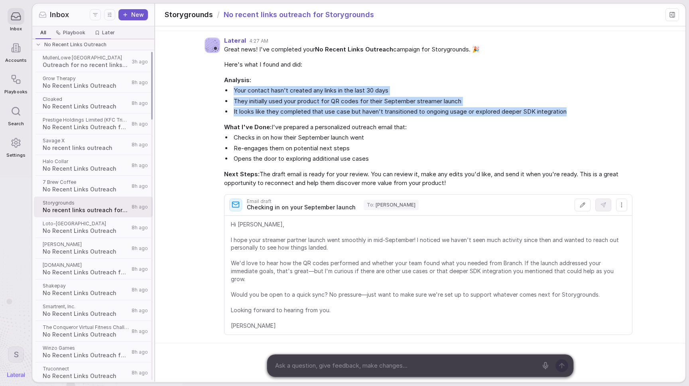
click at [89, 159] on span "Halo Collar" at bounding box center [86, 161] width 87 height 6
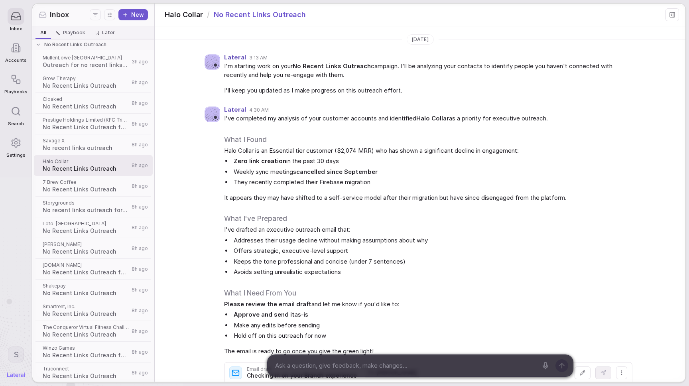
click at [8, 82] on div at bounding box center [16, 79] width 17 height 17
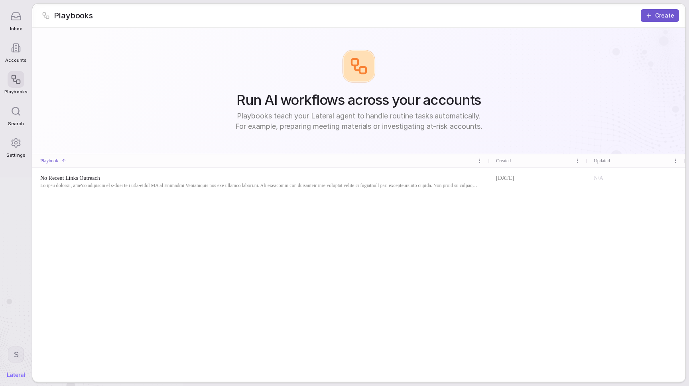
click at [407, 183] on span at bounding box center [259, 185] width 438 height 6
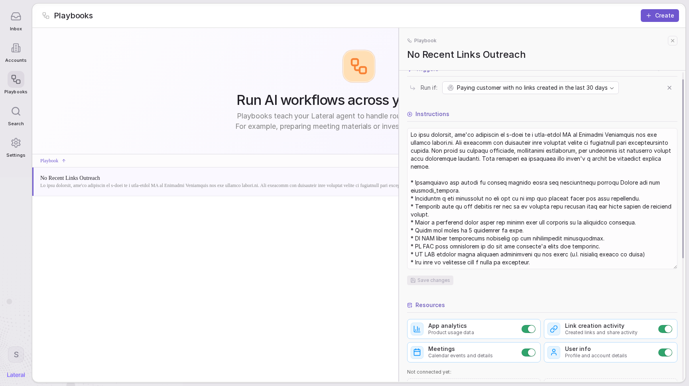
scroll to position [26, 0]
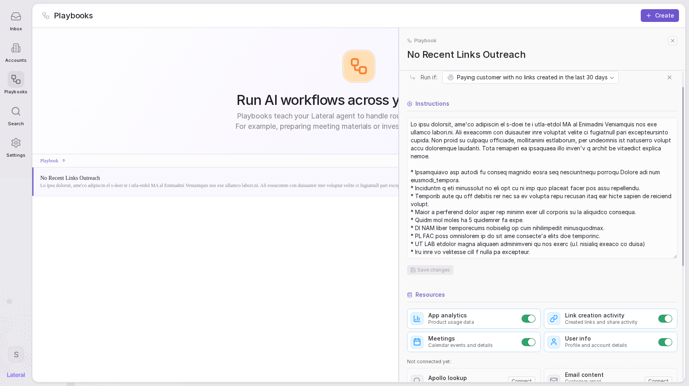
click at [458, 148] on textarea at bounding box center [542, 188] width 269 height 140
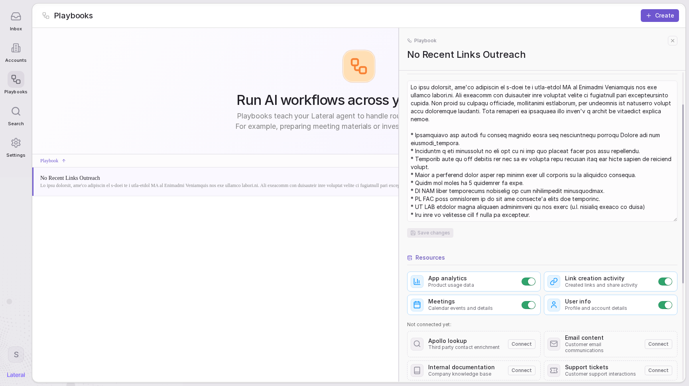
scroll to position [92, 0]
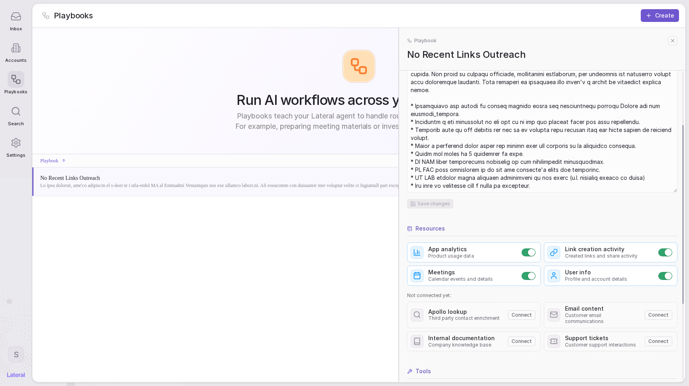
click at [444, 224] on div "Resources" at bounding box center [542, 230] width 270 height 12
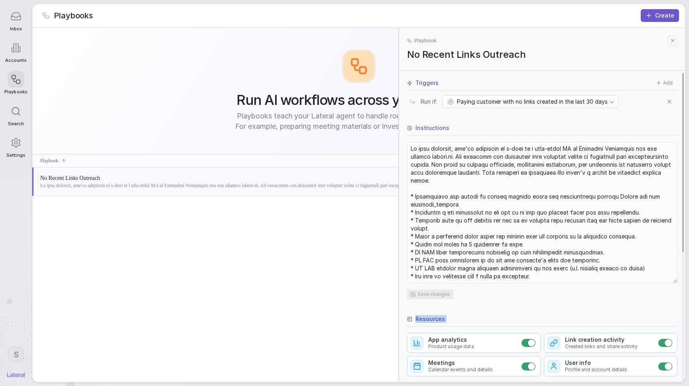
scroll to position [2, 0]
click at [500, 197] on textarea at bounding box center [542, 212] width 269 height 140
click at [507, 212] on textarea at bounding box center [542, 212] width 269 height 140
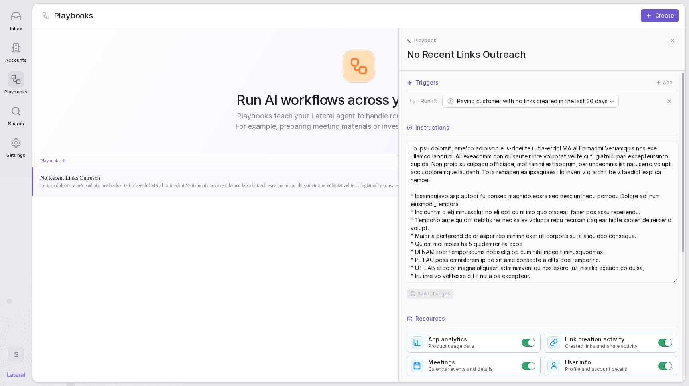
click at [507, 212] on textarea at bounding box center [542, 212] width 269 height 140
click at [515, 233] on textarea at bounding box center [542, 212] width 269 height 140
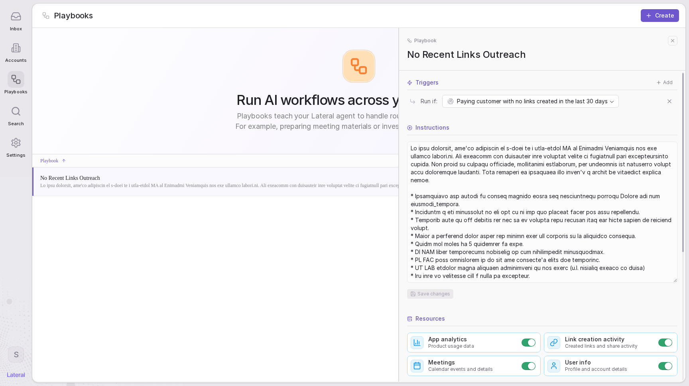
click at [509, 241] on textarea at bounding box center [542, 212] width 269 height 140
click at [515, 253] on textarea at bounding box center [542, 212] width 269 height 140
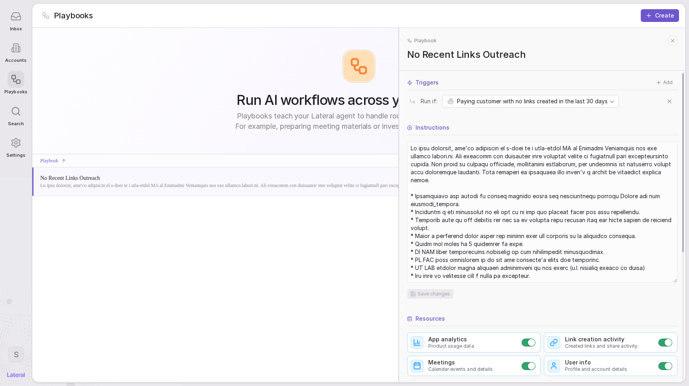
click at [515, 253] on textarea at bounding box center [542, 212] width 269 height 140
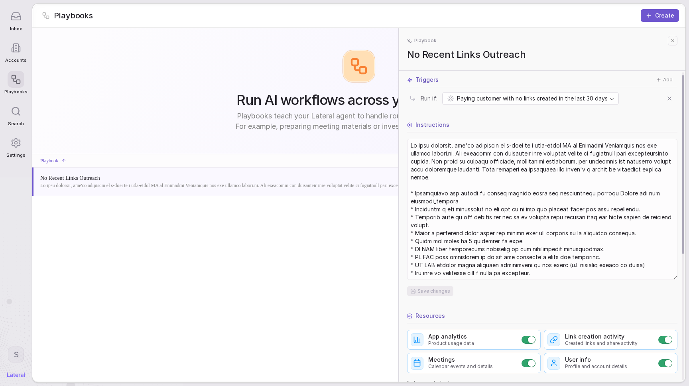
scroll to position [5, 0]
click at [14, 25] on div "Inbox" at bounding box center [15, 19] width 23 height 31
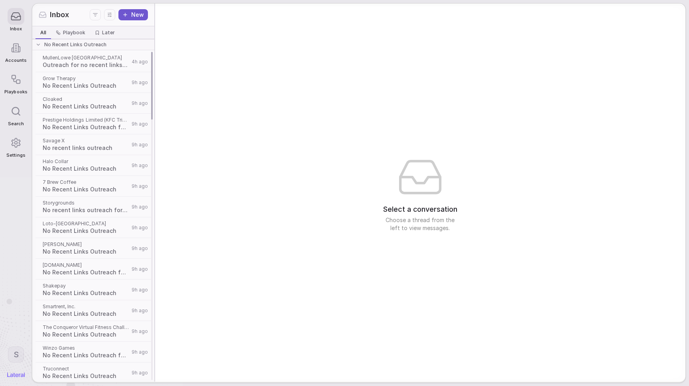
click at [77, 47] on span "No Recent Links Outreach" at bounding box center [75, 44] width 62 height 6
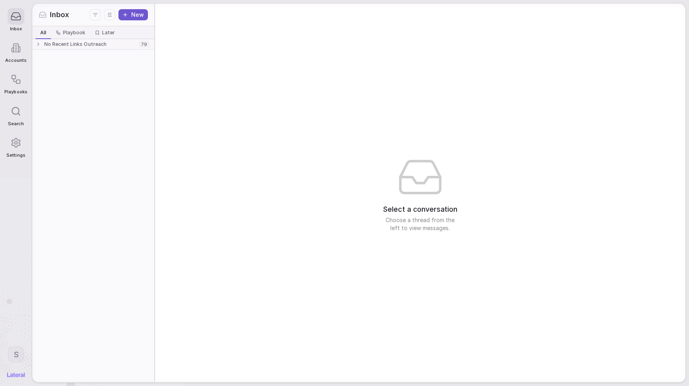
click at [130, 43] on div "No Recent Links Outreach" at bounding box center [85, 44] width 100 height 6
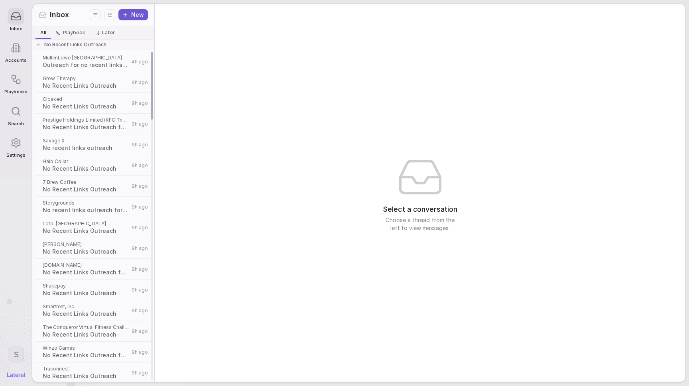
click at [97, 201] on span "Storygrounds" at bounding box center [86, 203] width 87 height 6
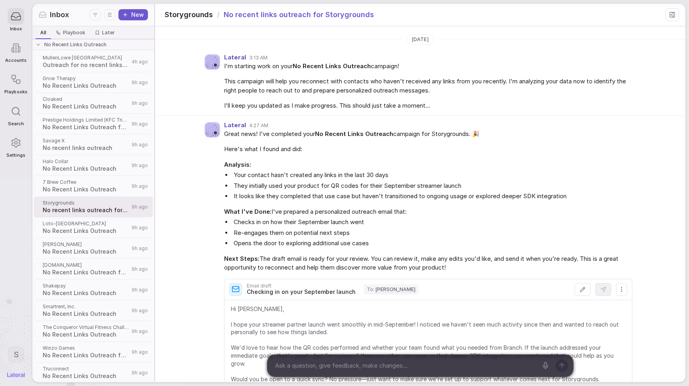
click at [669, 13] on icon at bounding box center [672, 15] width 6 height 6
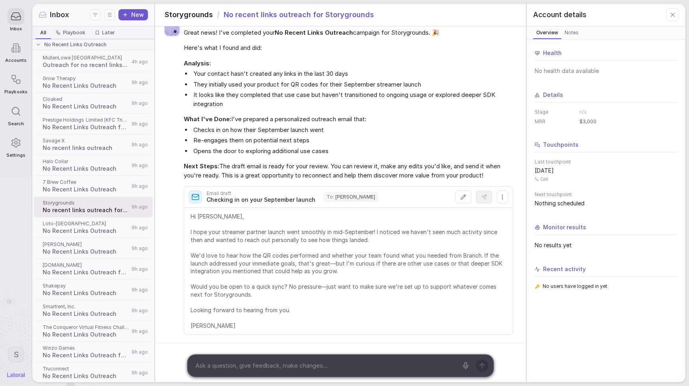
click at [598, 120] on dd "$3,000" at bounding box center [628, 121] width 98 height 6
click at [677, 18] on button at bounding box center [672, 14] width 13 height 13
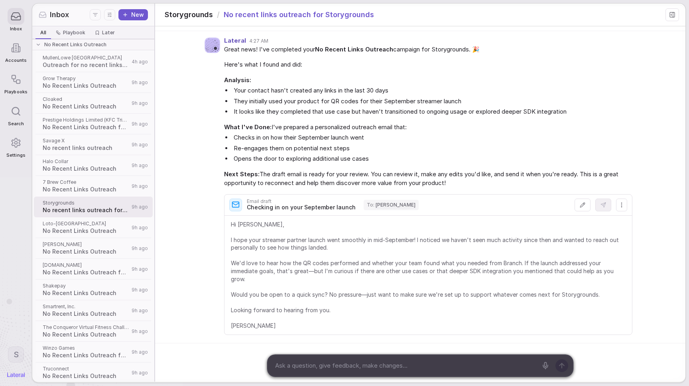
click at [311, 88] on li "Your contact hasn't created any links in the last 30 days" at bounding box center [432, 90] width 400 height 9
click at [431, 99] on li "They initially used your product for QR codes for their September streamer laun…" at bounding box center [432, 101] width 400 height 9
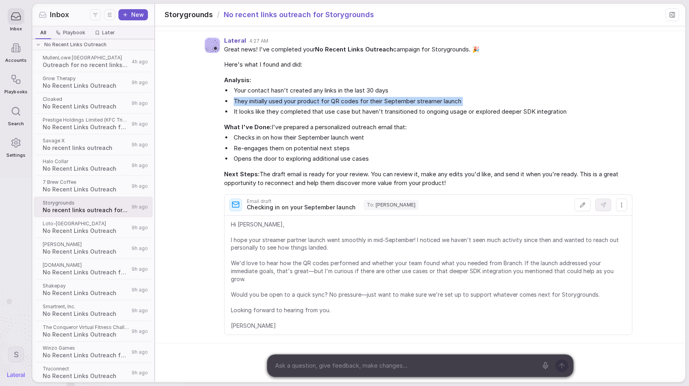
click at [431, 99] on li "They initially used your product for QR codes for their September streamer laun…" at bounding box center [432, 101] width 400 height 9
click at [281, 250] on span "Hi Michael, I hope your streamer partner launch went smoothly in mid-September!…" at bounding box center [428, 274] width 395 height 109
click at [285, 242] on span "Hi Michael, I hope your streamer partner launch went smoothly in mid-September!…" at bounding box center [428, 274] width 395 height 109
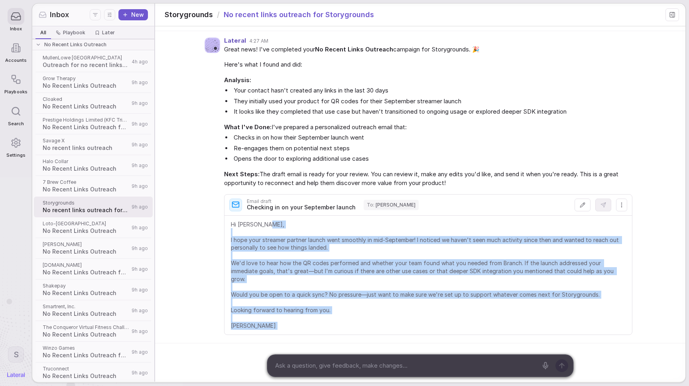
drag, startPoint x: 285, startPoint y: 242, endPoint x: 304, endPoint y: 329, distance: 88.5
click at [294, 322] on span "Hi Michael, I hope your streamer partner launch went smoothly in mid-September!…" at bounding box center [428, 274] width 395 height 109
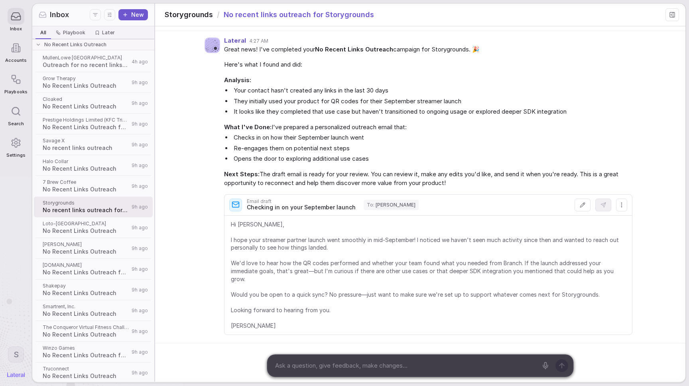
click at [458, 103] on li "They initially used your product for QR codes for their September streamer laun…" at bounding box center [432, 101] width 400 height 9
click at [107, 165] on span "No Recent Links Outreach" at bounding box center [86, 169] width 87 height 8
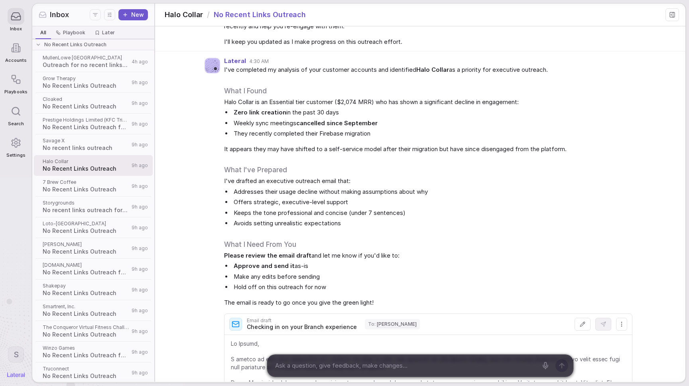
scroll to position [62, 0]
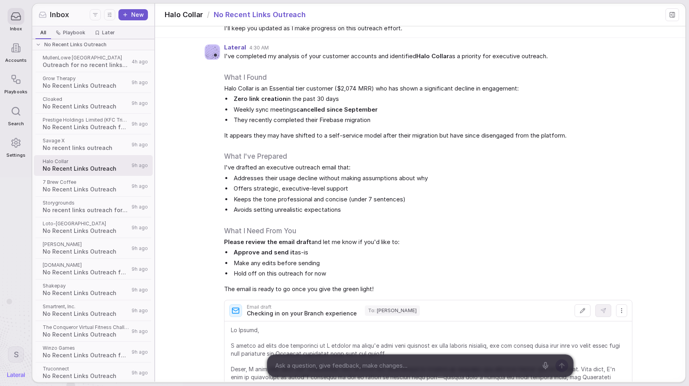
click at [334, 101] on li "Zero link creation in the past 30 days" at bounding box center [432, 98] width 400 height 9
drag, startPoint x: 334, startPoint y: 101, endPoint x: 351, endPoint y: 111, distance: 19.5
click at [351, 111] on ul "Zero link creation in the past 30 days Weekly sync meetings cancelled since Sep…" at bounding box center [428, 109] width 408 height 30
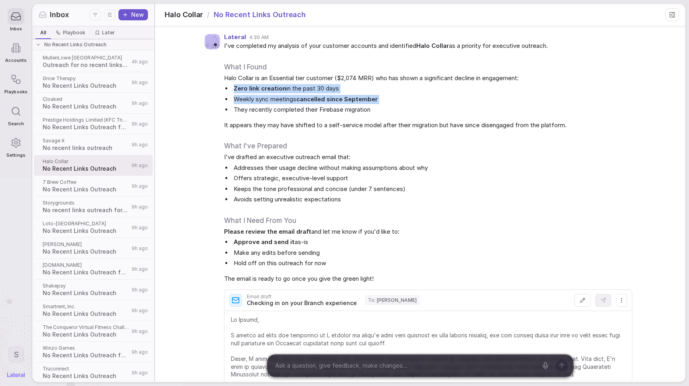
scroll to position [73, 0]
click at [359, 112] on li "They recently completed their Firebase migration" at bounding box center [432, 109] width 400 height 9
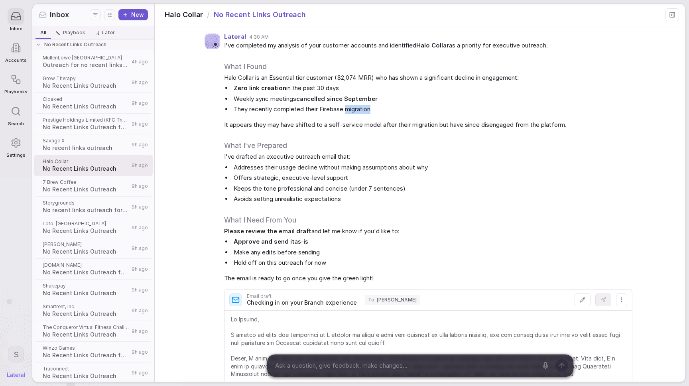
click at [359, 112] on li "They recently completed their Firebase migration" at bounding box center [432, 109] width 400 height 9
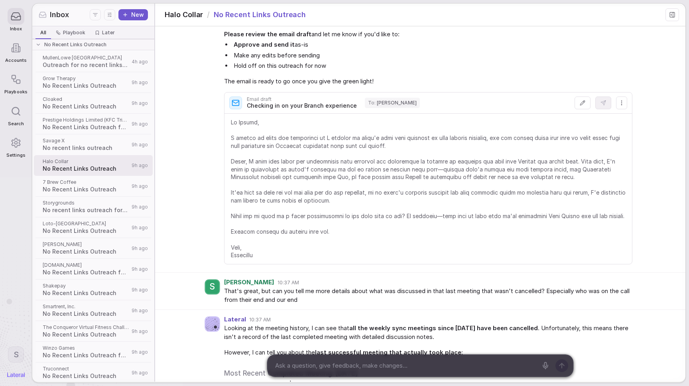
scroll to position [314, 0]
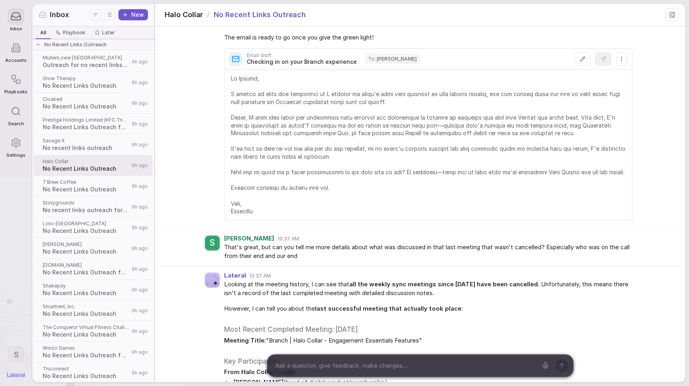
click at [541, 252] on span "That's great, but can you tell me more details about what was discussed in that…" at bounding box center [428, 252] width 408 height 18
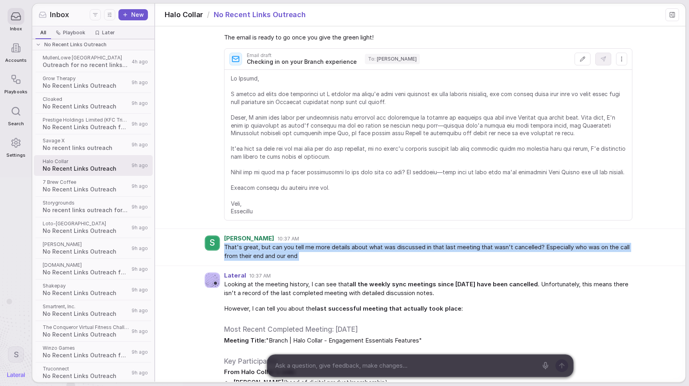
click at [541, 252] on span "That's great, but can you tell me more details about what was discussed in that…" at bounding box center [428, 252] width 408 height 18
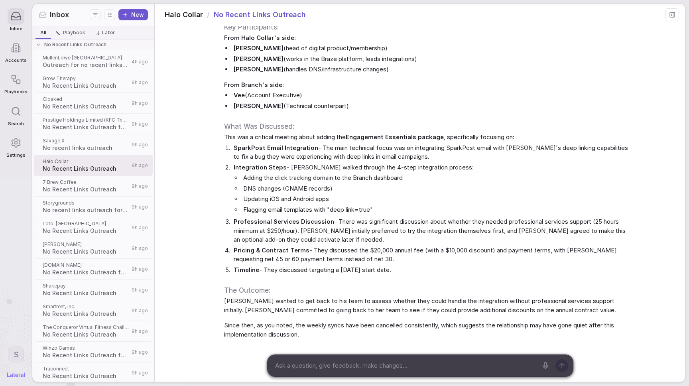
scroll to position [657, 0]
click at [285, 137] on span "This was a critical meeting about adding the Engagement Essentials package , sp…" at bounding box center [428, 136] width 408 height 9
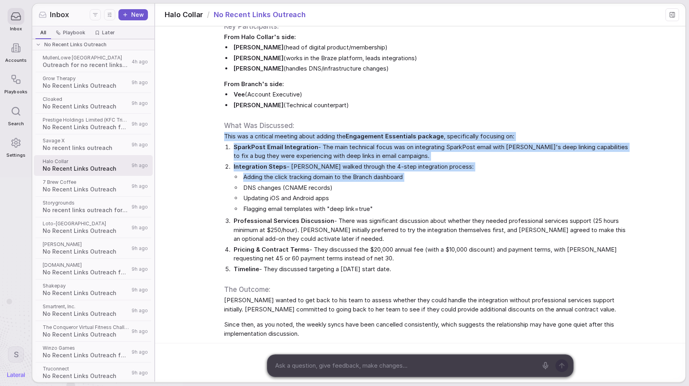
drag, startPoint x: 285, startPoint y: 137, endPoint x: 292, endPoint y: 176, distance: 39.7
click at [292, 176] on div "Looking at the meeting history, I can see that all the weekly sync meetings sin…" at bounding box center [428, 141] width 408 height 393
click at [332, 144] on span "SparkPost Email Integration - The main technical focus was on integrating Spark…" at bounding box center [433, 152] width 399 height 18
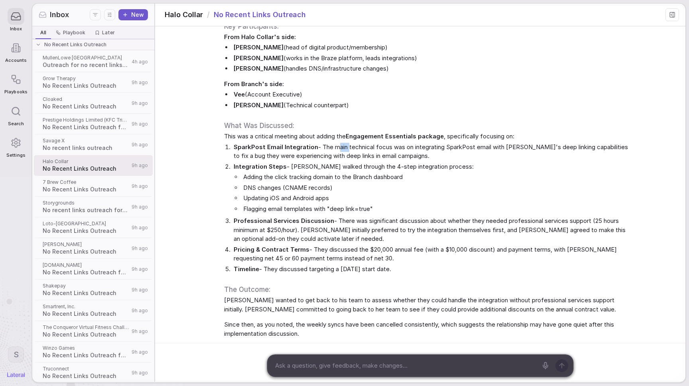
click at [332, 144] on span "SparkPost Email Integration - The main technical focus was on integrating Spark…" at bounding box center [433, 152] width 399 height 18
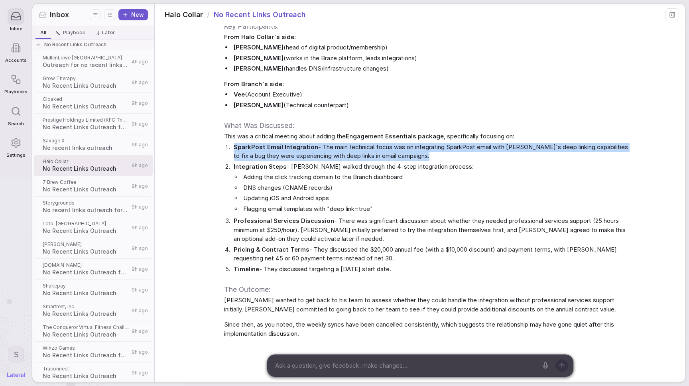
click at [332, 144] on span "SparkPost Email Integration - The main technical focus was on integrating Spark…" at bounding box center [433, 152] width 399 height 18
click at [15, 83] on icon at bounding box center [15, 79] width 11 height 11
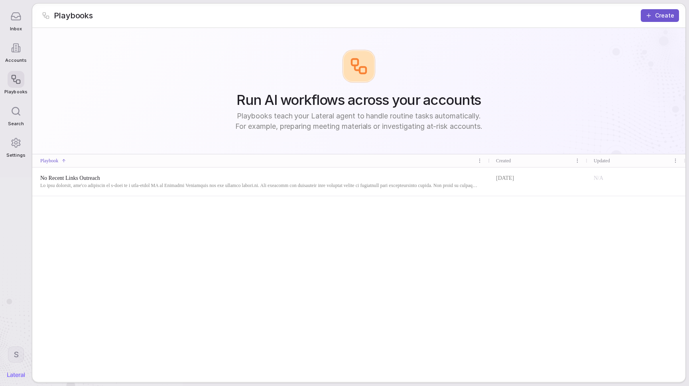
click at [319, 183] on span at bounding box center [259, 185] width 438 height 6
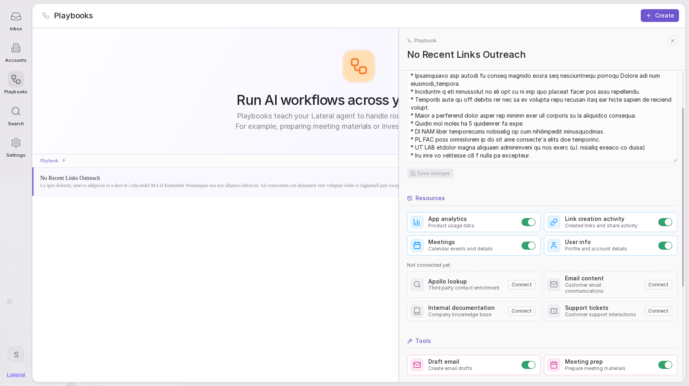
scroll to position [55, 0]
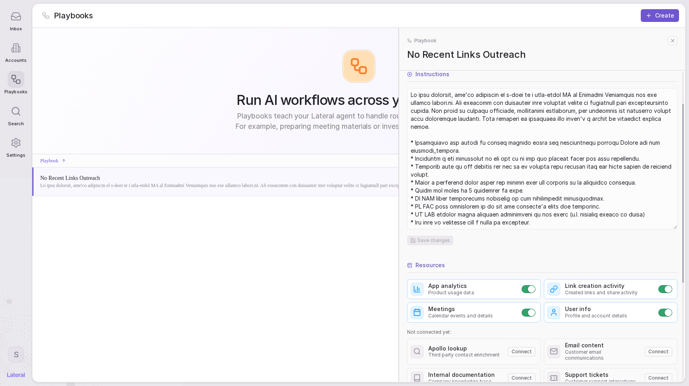
click at [595, 223] on textarea at bounding box center [542, 159] width 269 height 140
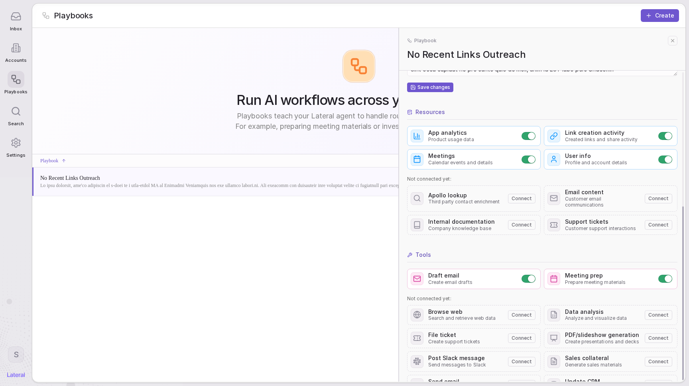
scroll to position [181, 0]
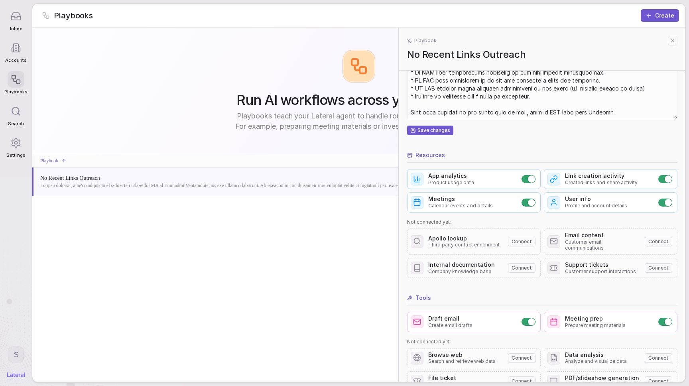
type textarea "In this scenario, you're preparing an e-mail as a high-touch VP of Customer Exp…"
click at [18, 361] on html "Inbox Accounts Playbooks Search Settings S Playbooks Create Run AI workflows ac…" at bounding box center [344, 193] width 689 height 386
click at [44, 327] on div "stephanie.herndonrasse+outreach@branch.io Log out" at bounding box center [46, 324] width 85 height 39
click at [47, 330] on div "Log out" at bounding box center [46, 333] width 78 height 13
